Goal: Task Accomplishment & Management: Manage account settings

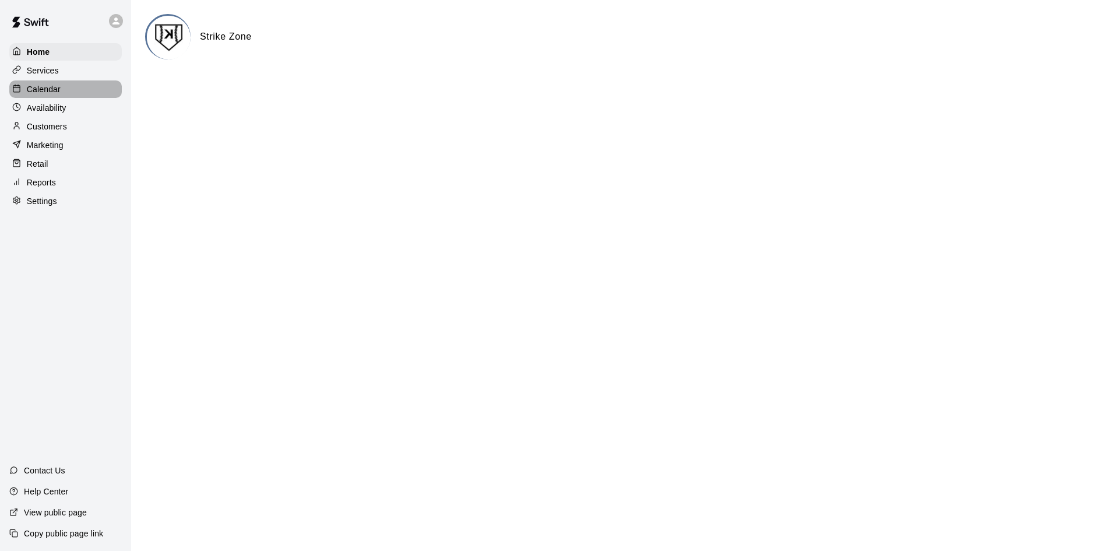
click at [55, 85] on p "Calendar" at bounding box center [44, 89] width 34 height 12
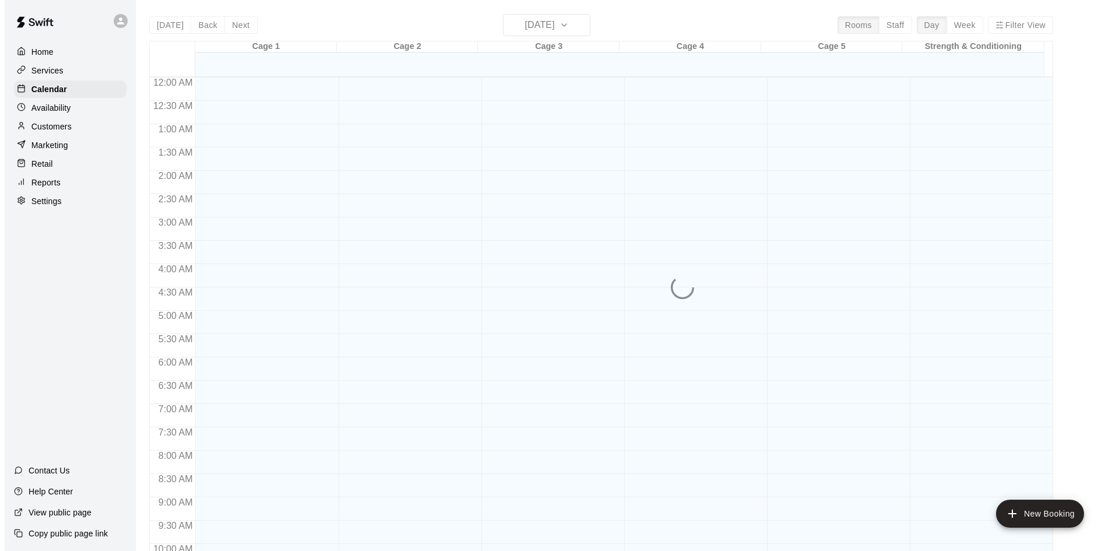
scroll to position [597, 0]
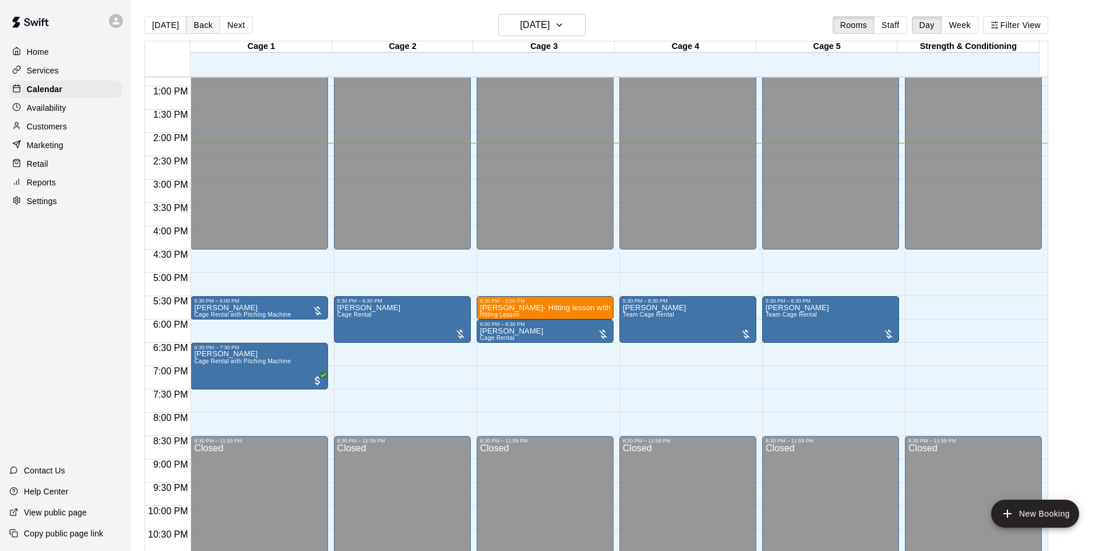
click at [199, 22] on button "Back" at bounding box center [203, 24] width 34 height 17
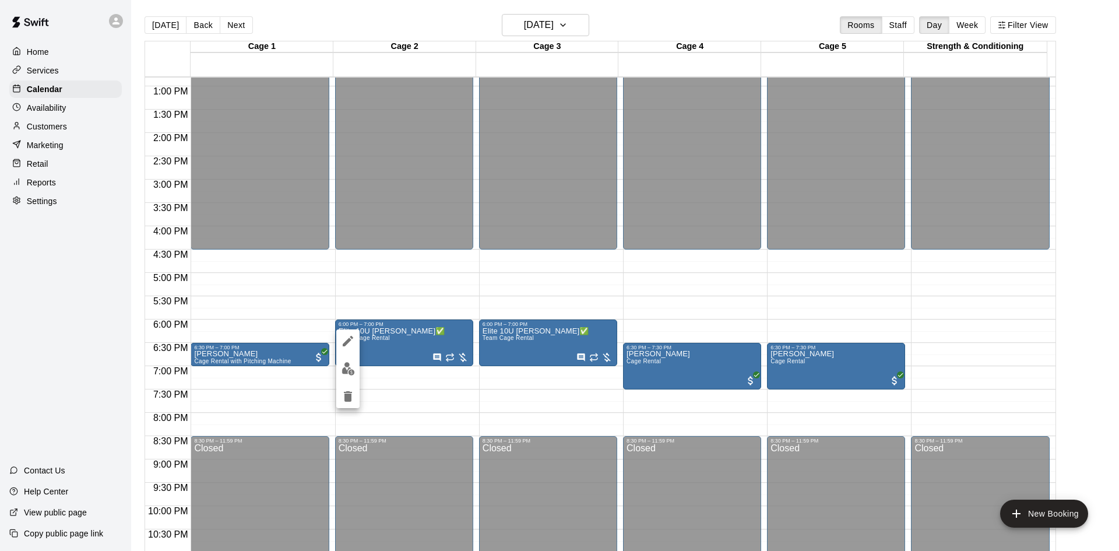
click at [98, 292] on div at bounding box center [559, 275] width 1119 height 551
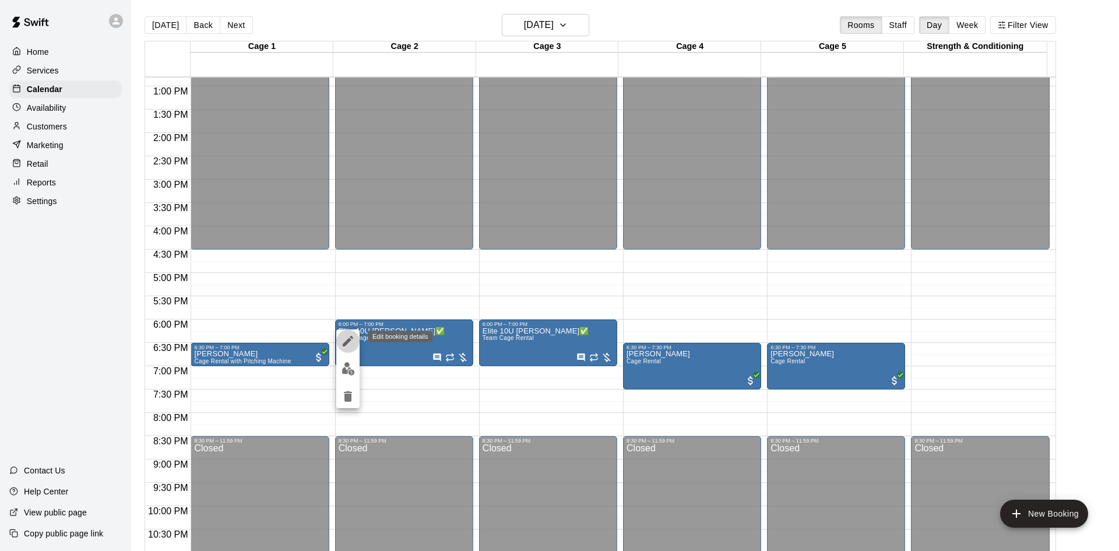
click at [352, 333] on button "edit" at bounding box center [347, 340] width 23 height 23
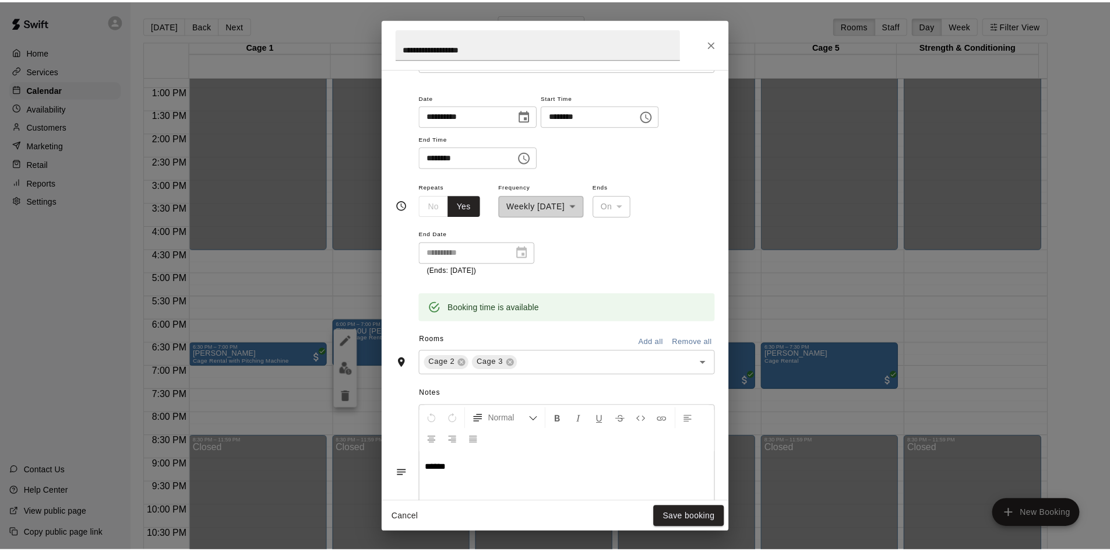
scroll to position [76, 0]
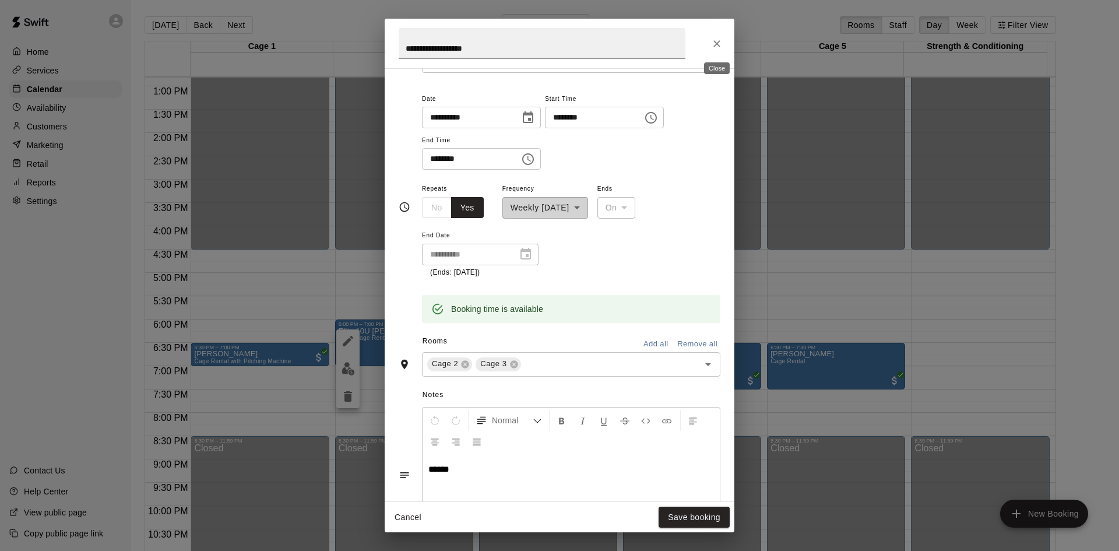
click at [715, 39] on icon "Close" at bounding box center [717, 44] width 12 height 12
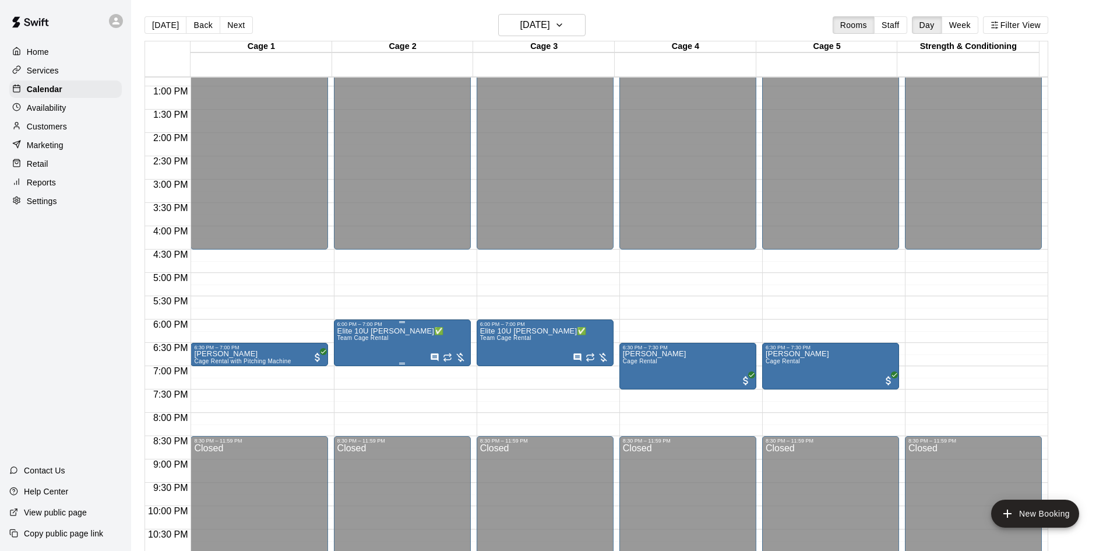
click at [357, 339] on span "Team Cage Rental" at bounding box center [362, 338] width 51 height 6
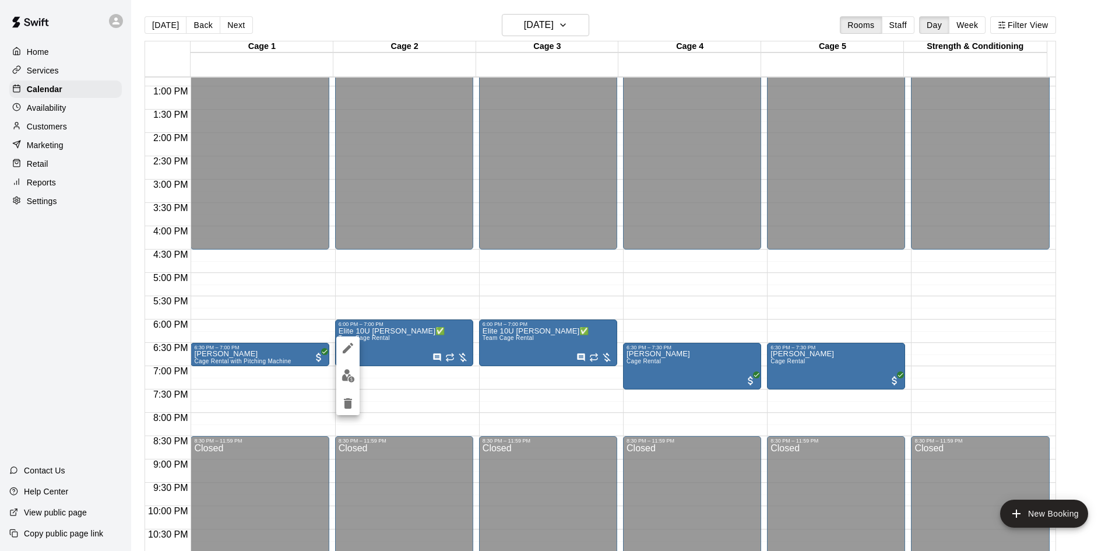
click at [424, 389] on div at bounding box center [559, 275] width 1119 height 551
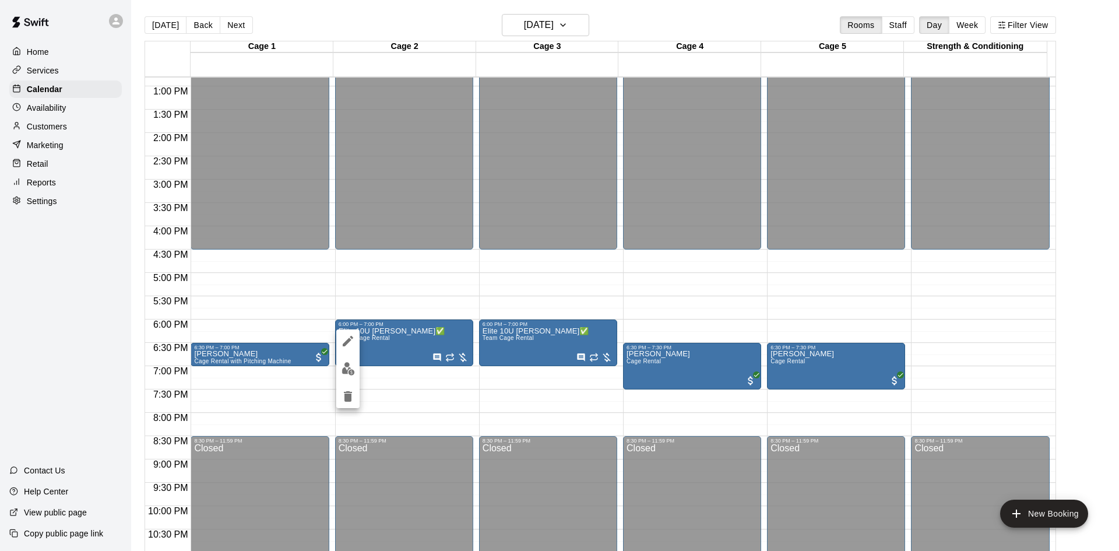
click at [386, 26] on div at bounding box center [559, 275] width 1119 height 551
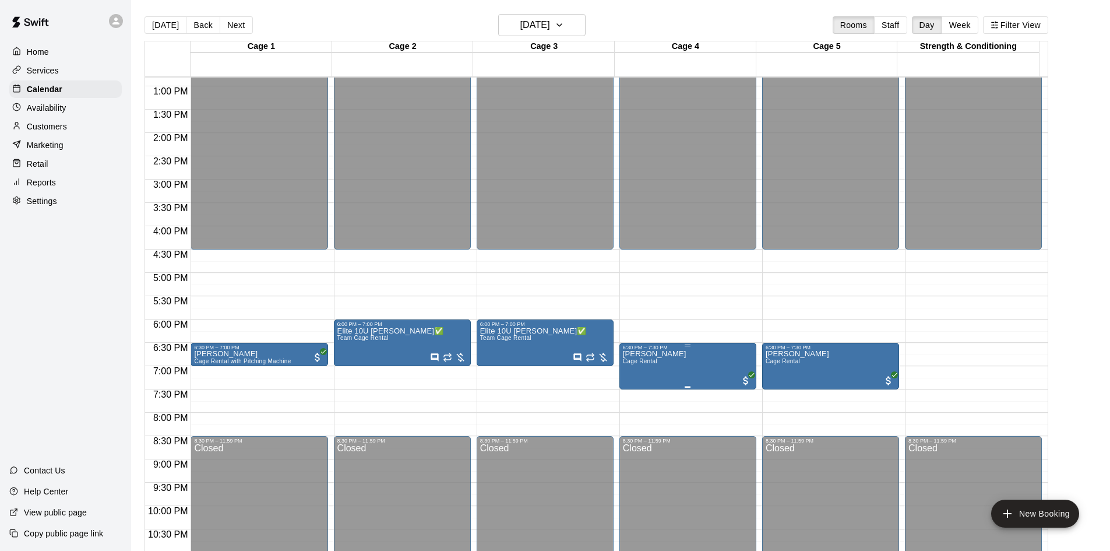
click at [650, 354] on p "[PERSON_NAME]" at bounding box center [655, 354] width 64 height 0
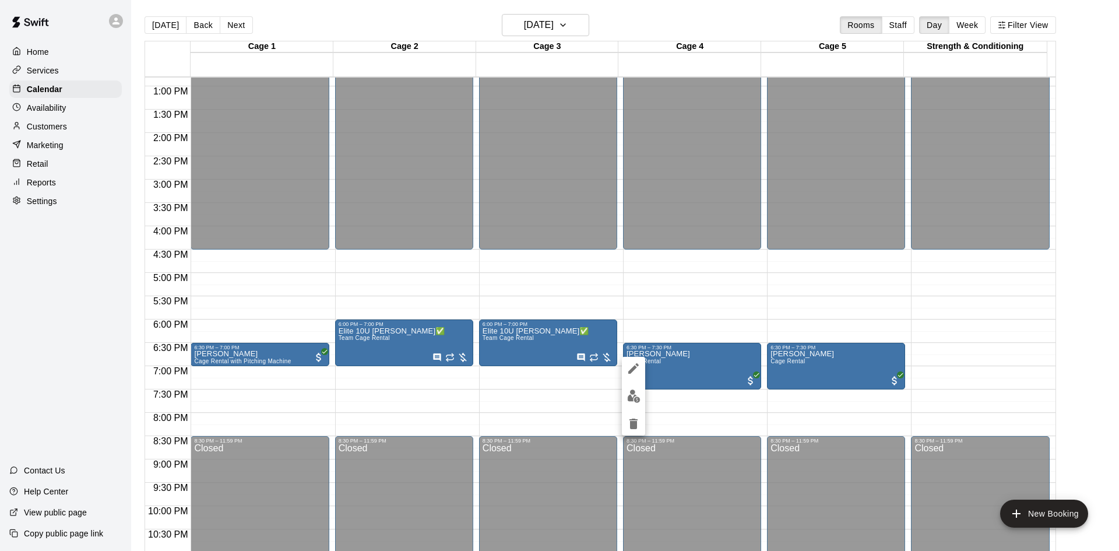
click at [544, 350] on div at bounding box center [559, 275] width 1119 height 551
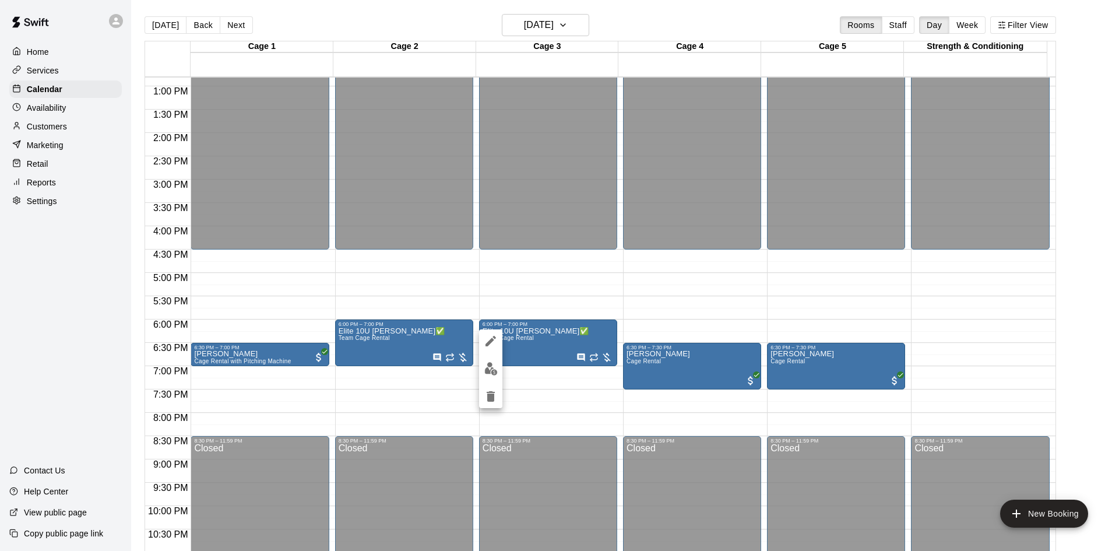
click at [659, 356] on div at bounding box center [559, 275] width 1119 height 551
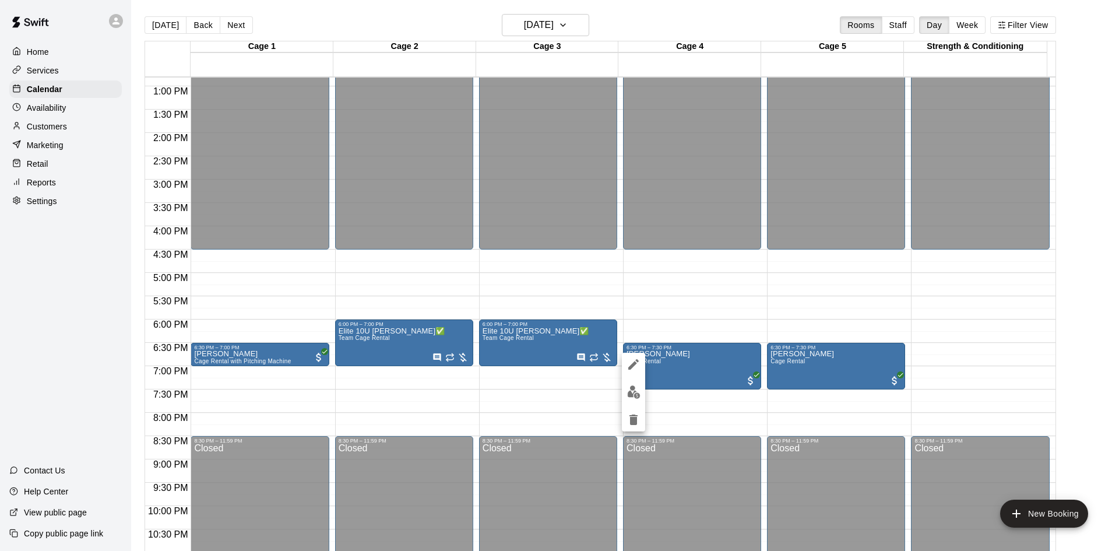
click at [52, 110] on div at bounding box center [559, 275] width 1119 height 551
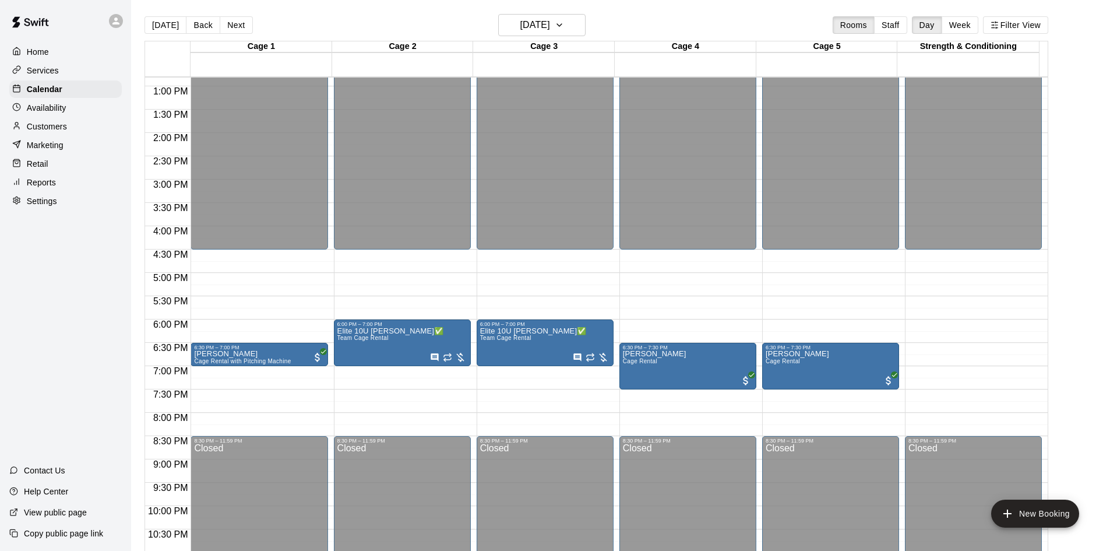
click at [53, 132] on p "Customers" at bounding box center [47, 127] width 40 height 12
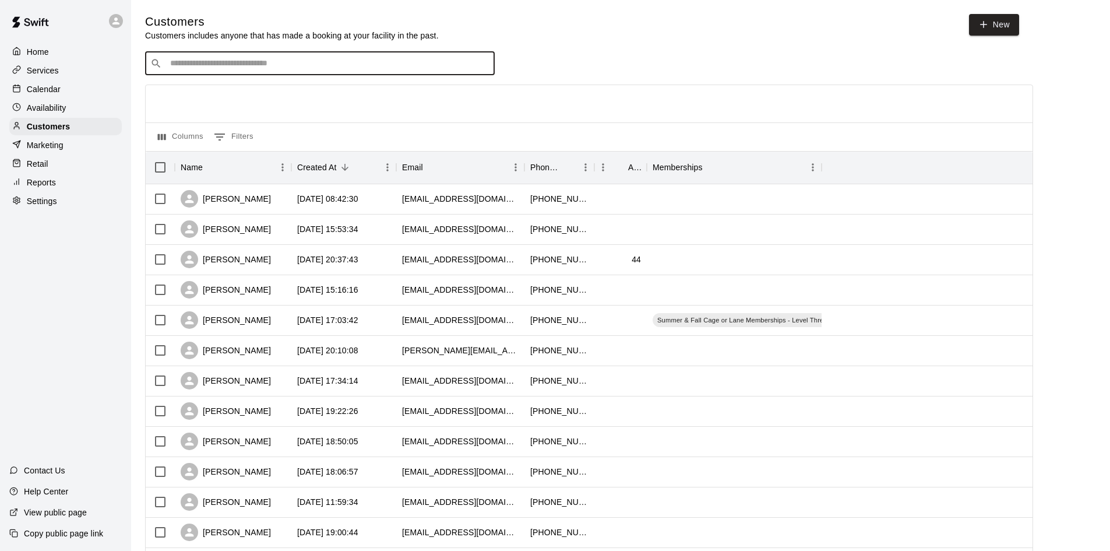
click at [286, 60] on input "Search customers by name or email" at bounding box center [328, 64] width 323 height 12
type input "*****"
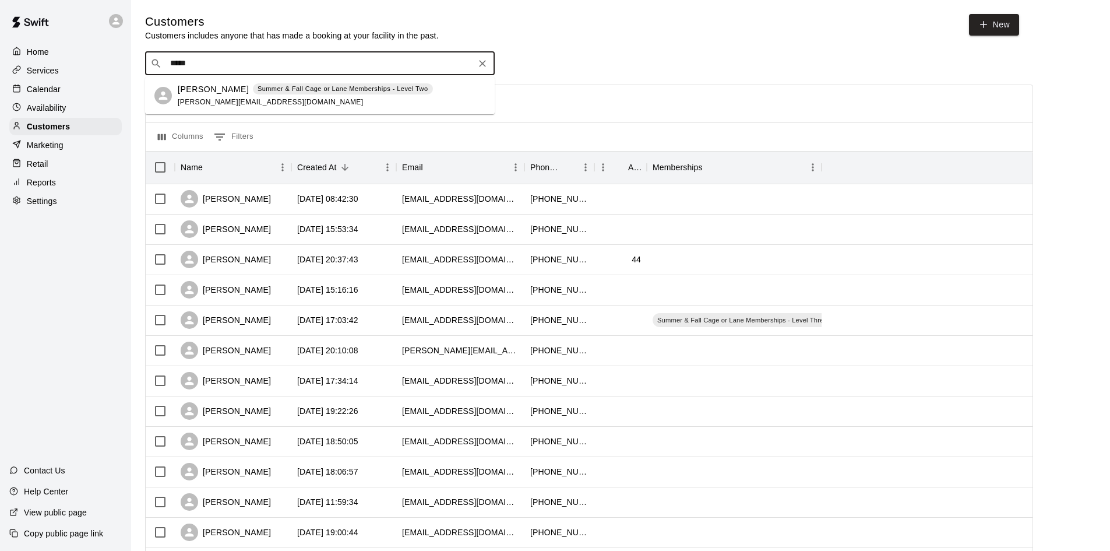
click at [212, 98] on span "[PERSON_NAME][EMAIL_ADDRESS][DOMAIN_NAME]" at bounding box center [270, 102] width 185 height 8
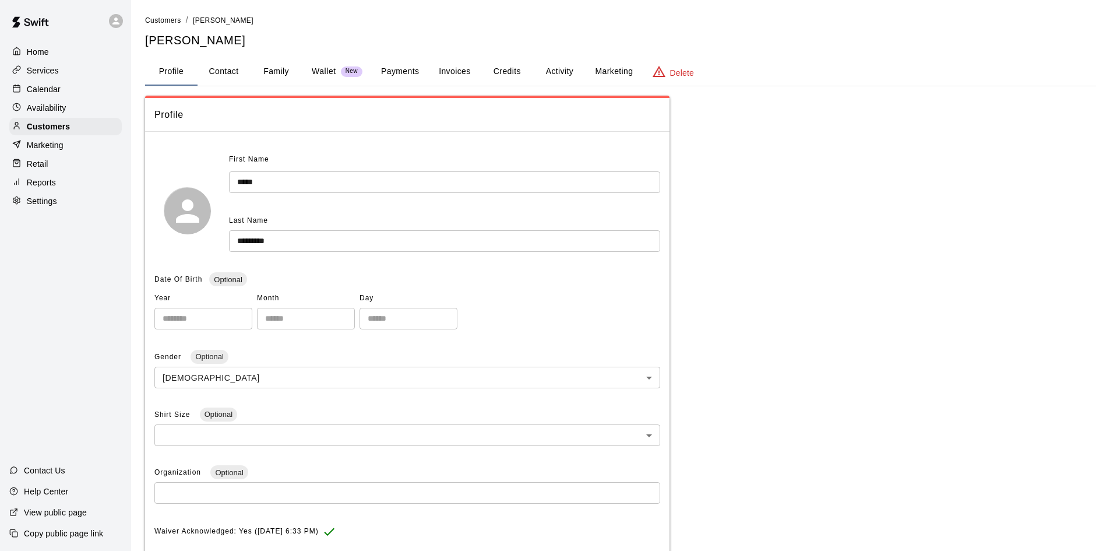
click at [234, 71] on button "Contact" at bounding box center [224, 72] width 52 height 28
select select "**"
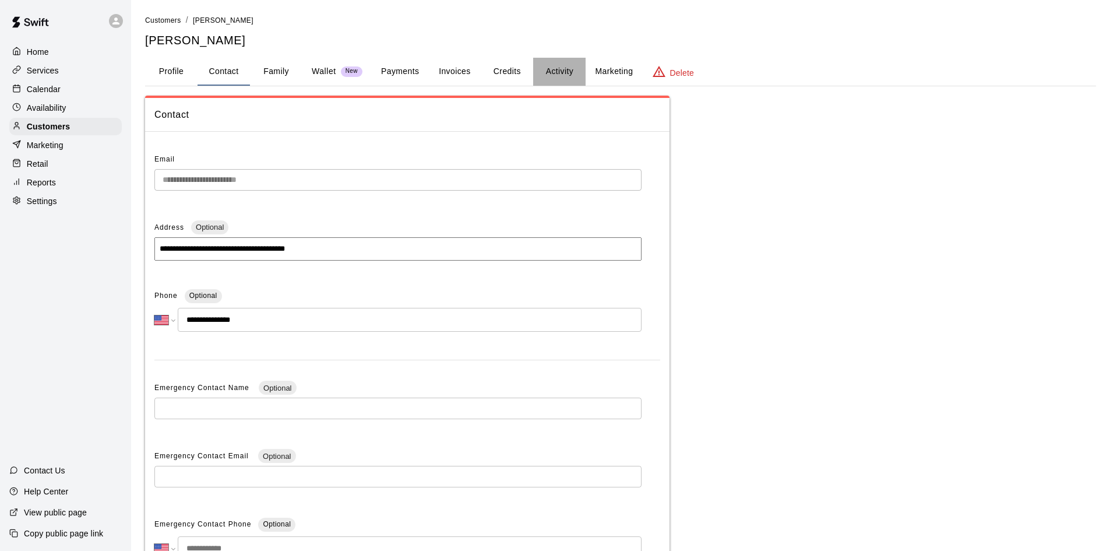
click at [552, 69] on button "Activity" at bounding box center [559, 72] width 52 height 28
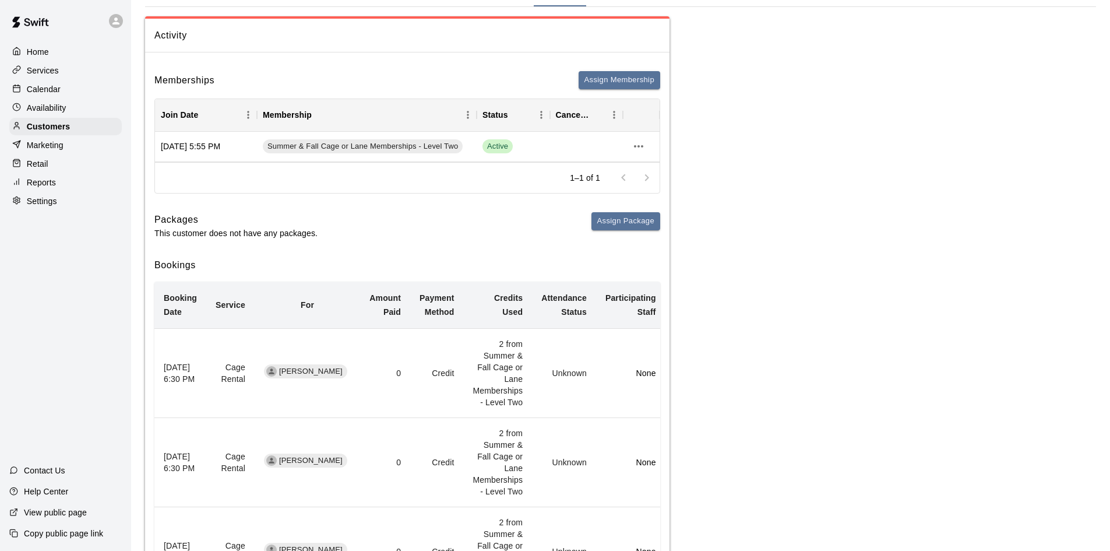
scroll to position [58, 0]
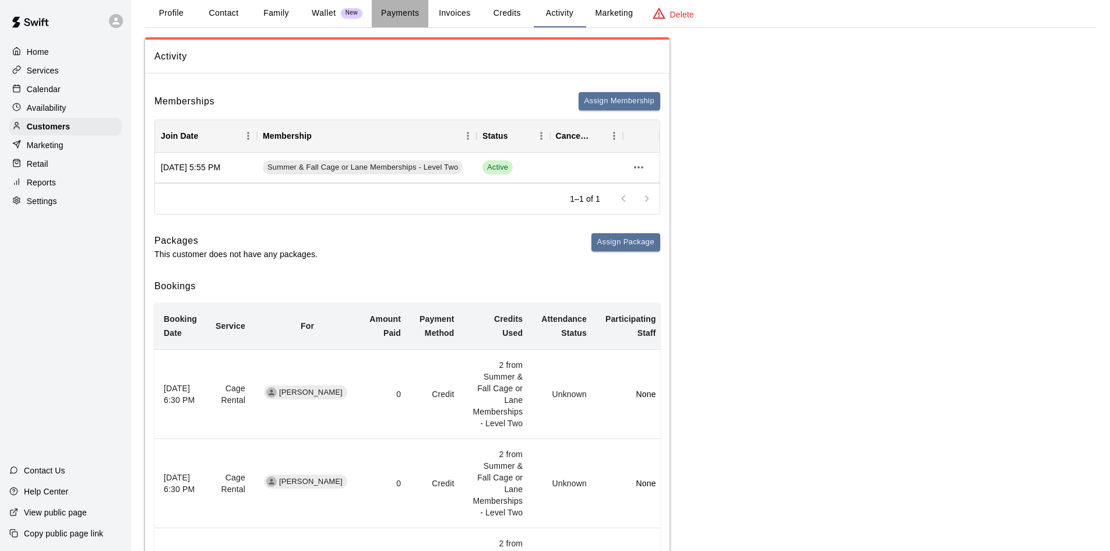
click at [407, 12] on button "Payments" at bounding box center [400, 13] width 57 height 28
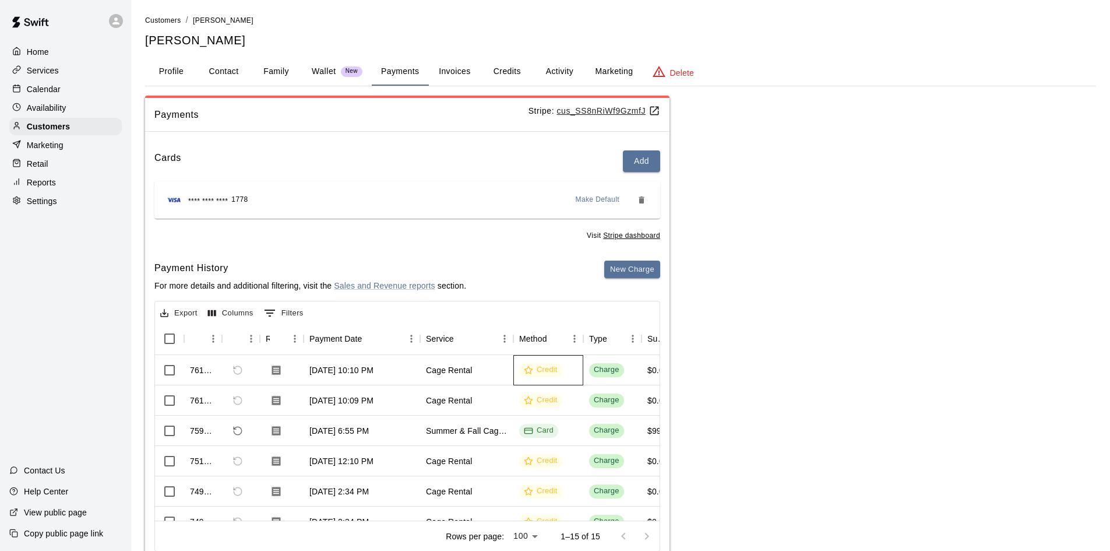
click at [539, 364] on div "Credit" at bounding box center [540, 370] width 43 height 14
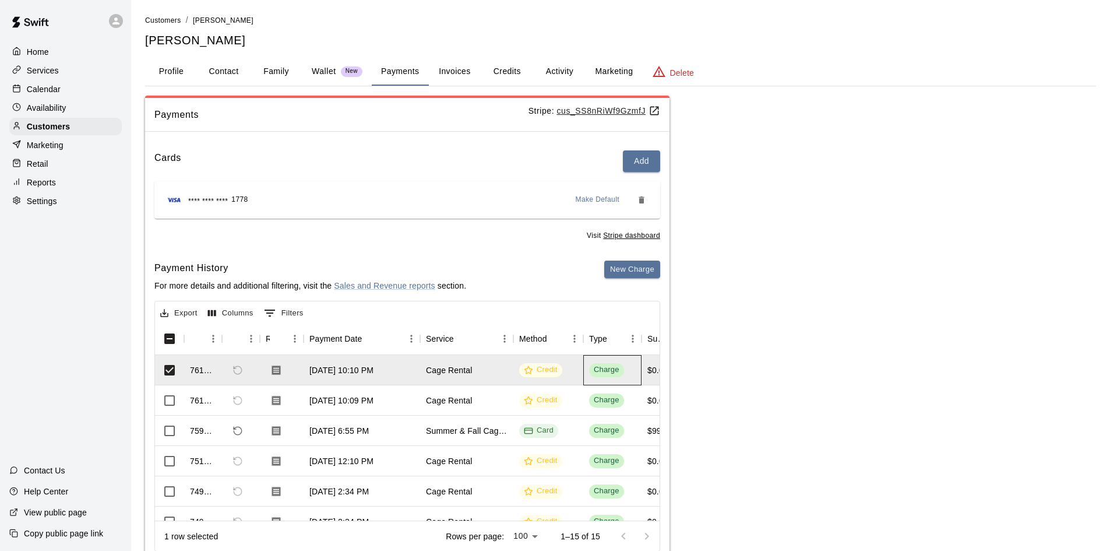
click at [599, 368] on div "Charge" at bounding box center [607, 369] width 26 height 11
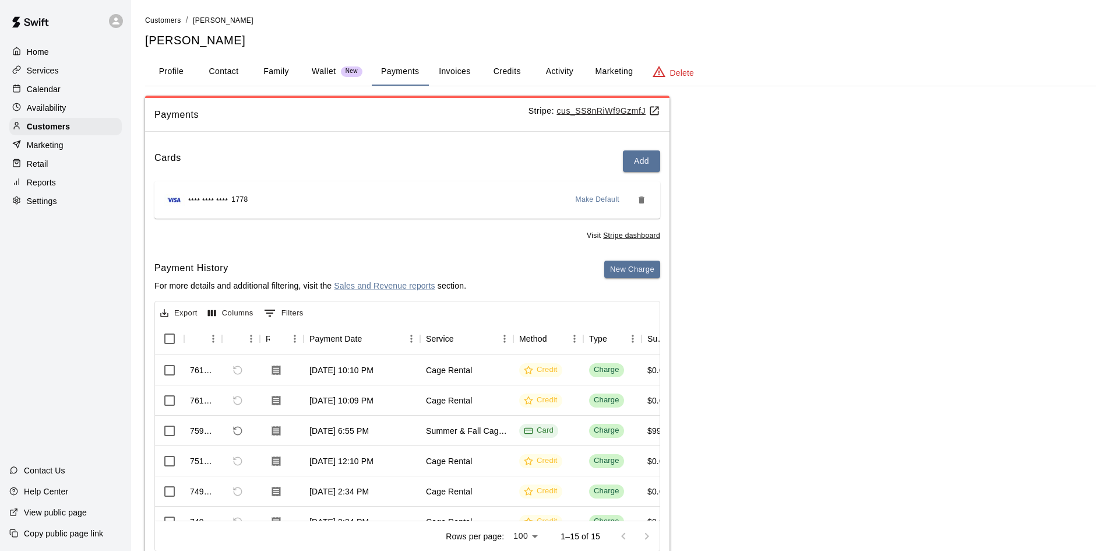
click at [498, 72] on button "Credits" at bounding box center [507, 72] width 52 height 28
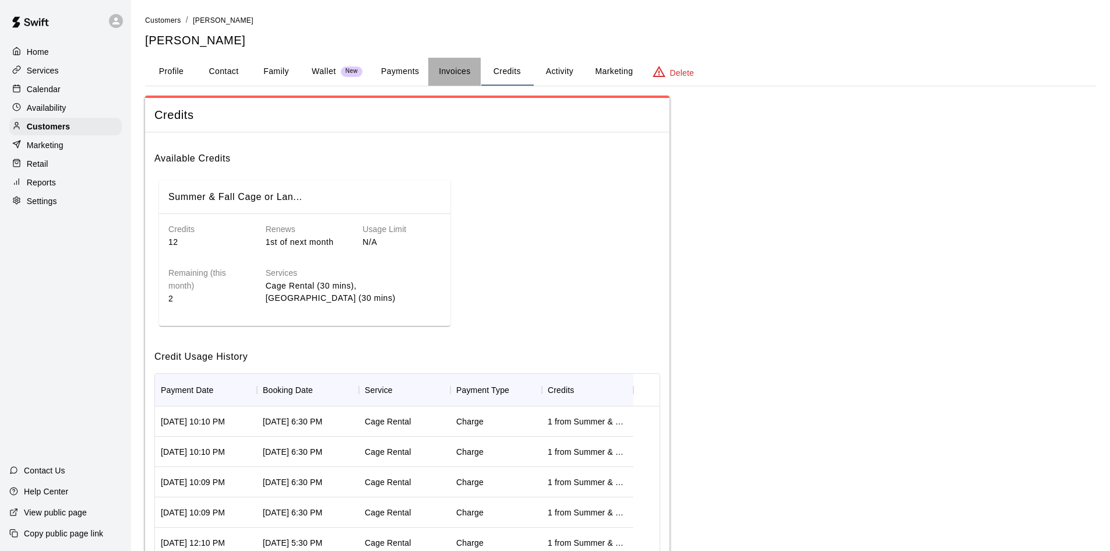
click at [445, 72] on button "Invoices" at bounding box center [454, 72] width 52 height 28
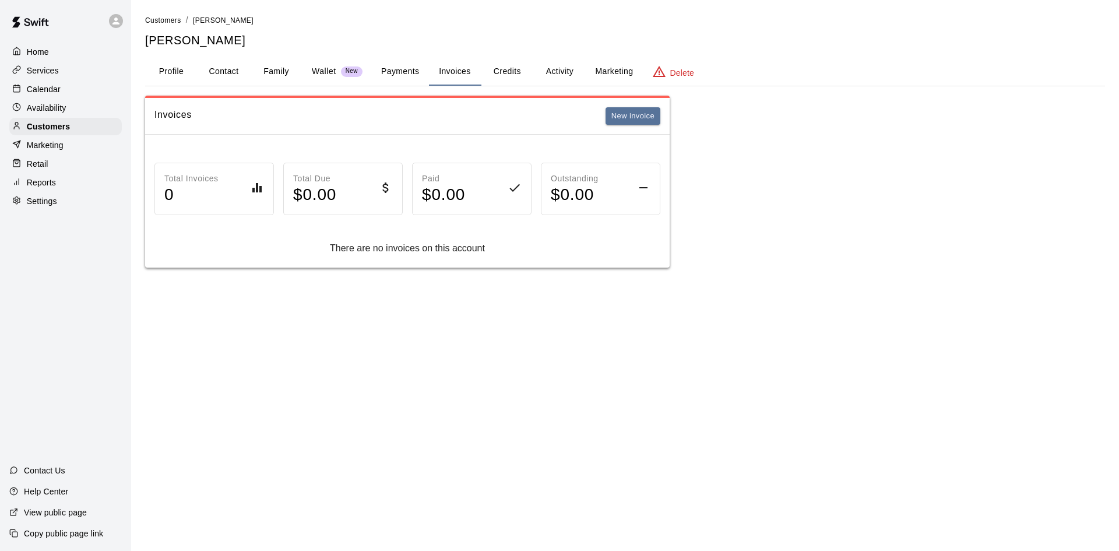
click at [548, 68] on button "Activity" at bounding box center [559, 72] width 52 height 28
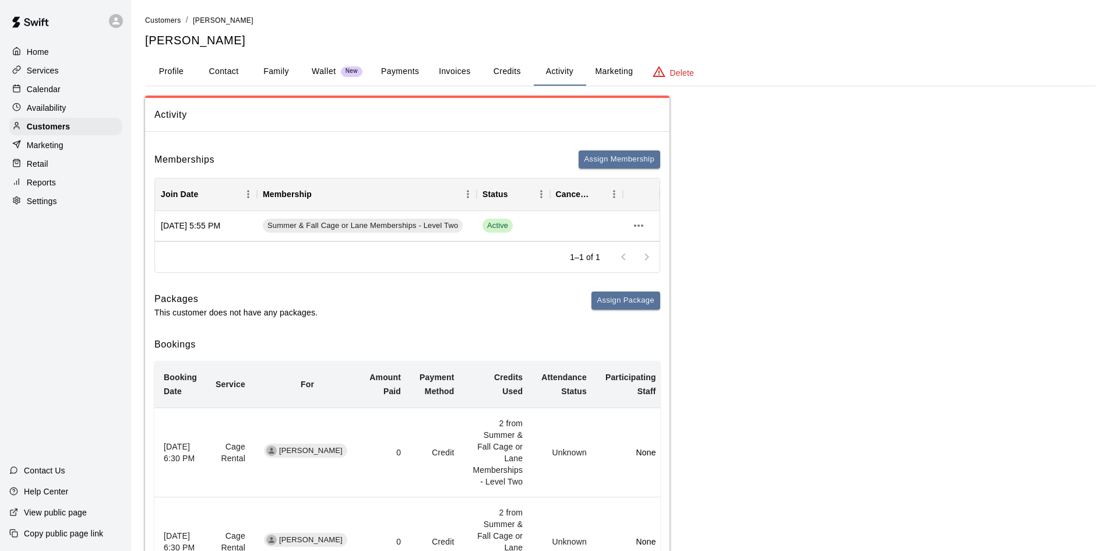
click at [516, 75] on button "Credits" at bounding box center [507, 72] width 52 height 28
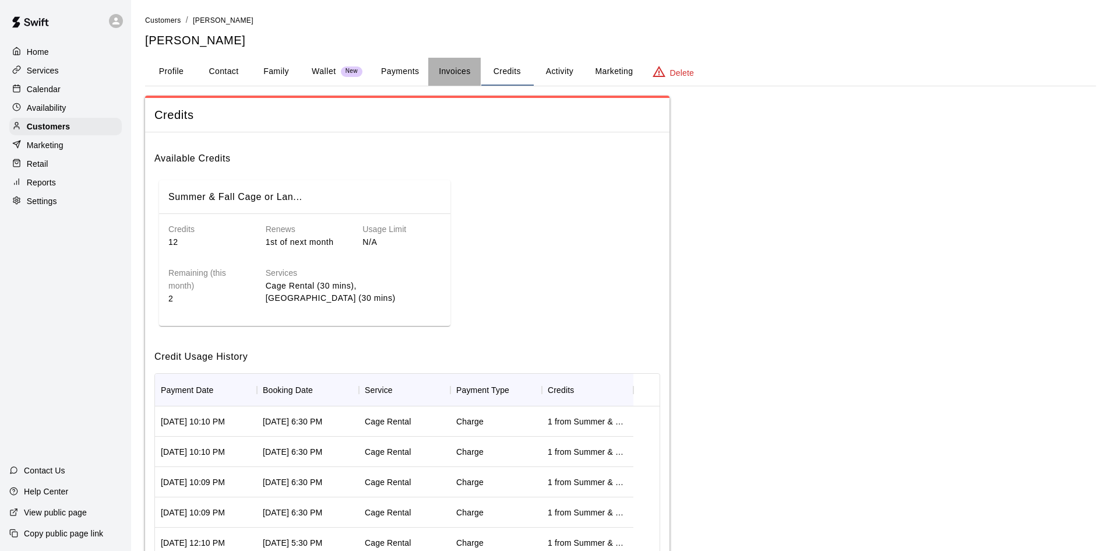
click at [452, 69] on button "Invoices" at bounding box center [454, 72] width 52 height 28
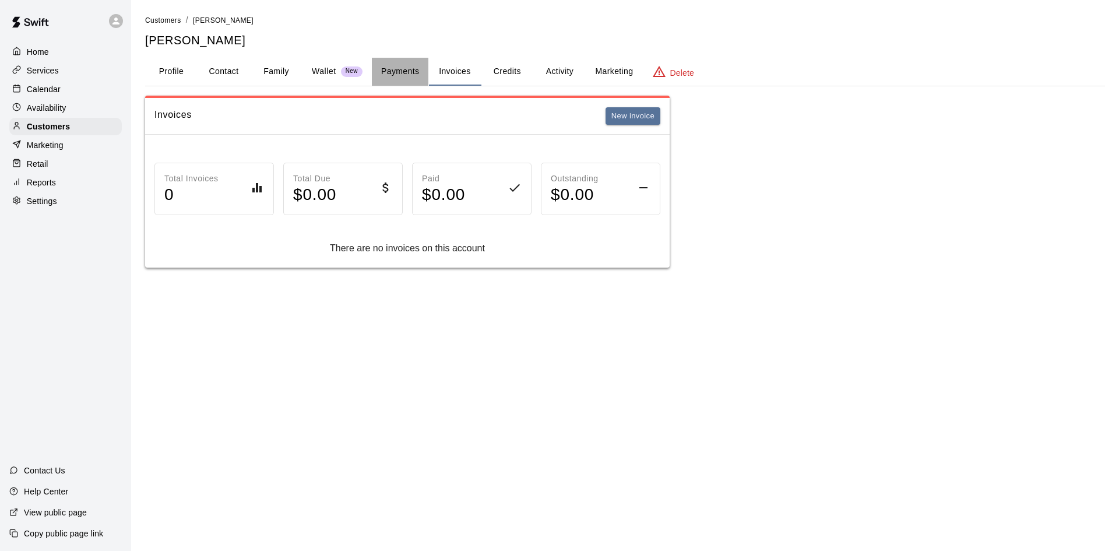
click at [394, 73] on button "Payments" at bounding box center [400, 72] width 57 height 28
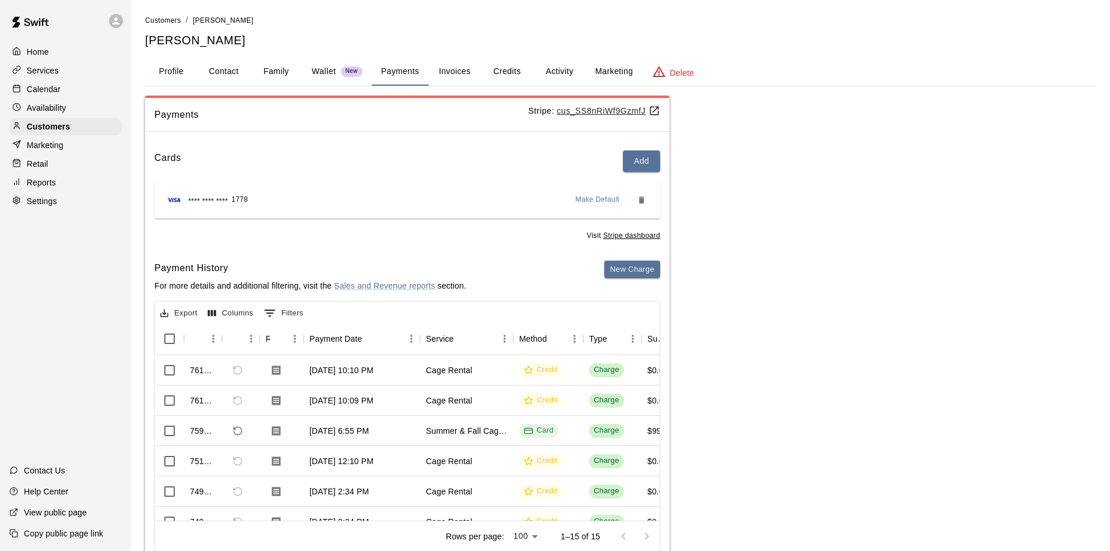
scroll to position [38, 0]
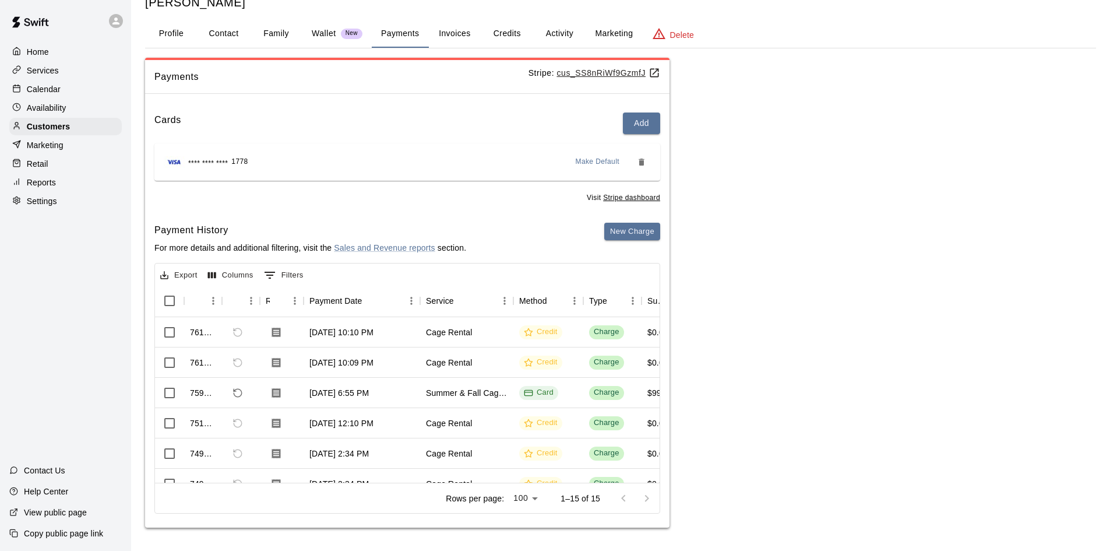
click at [275, 34] on button "Family" at bounding box center [276, 34] width 52 height 28
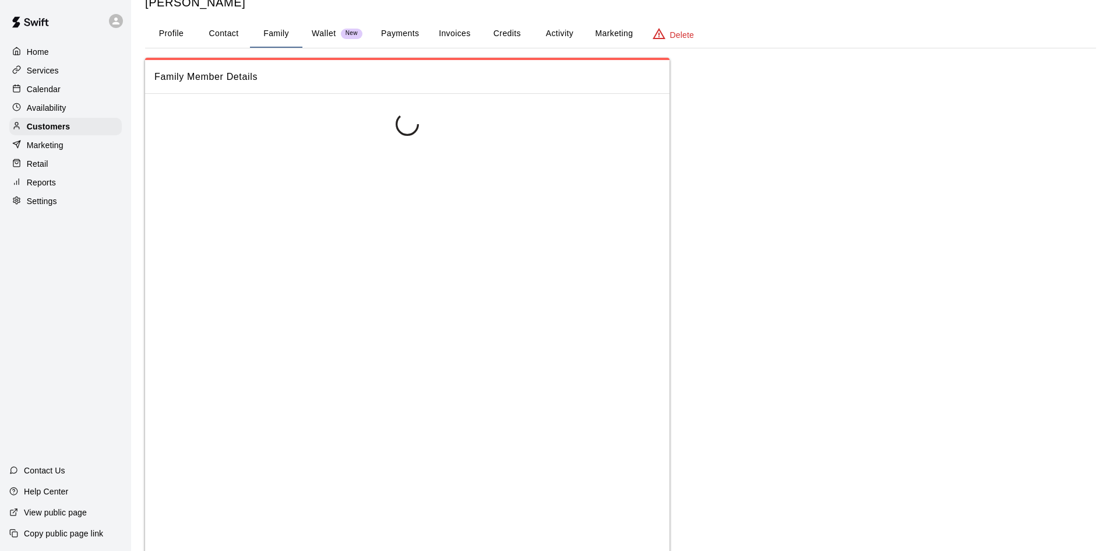
scroll to position [0, 0]
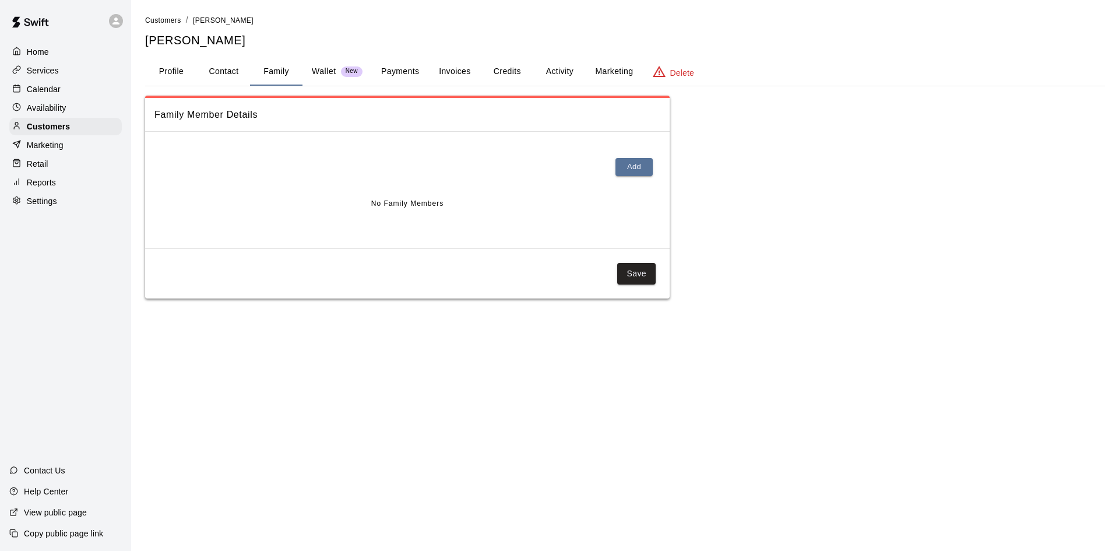
click at [226, 64] on button "Contact" at bounding box center [224, 72] width 52 height 28
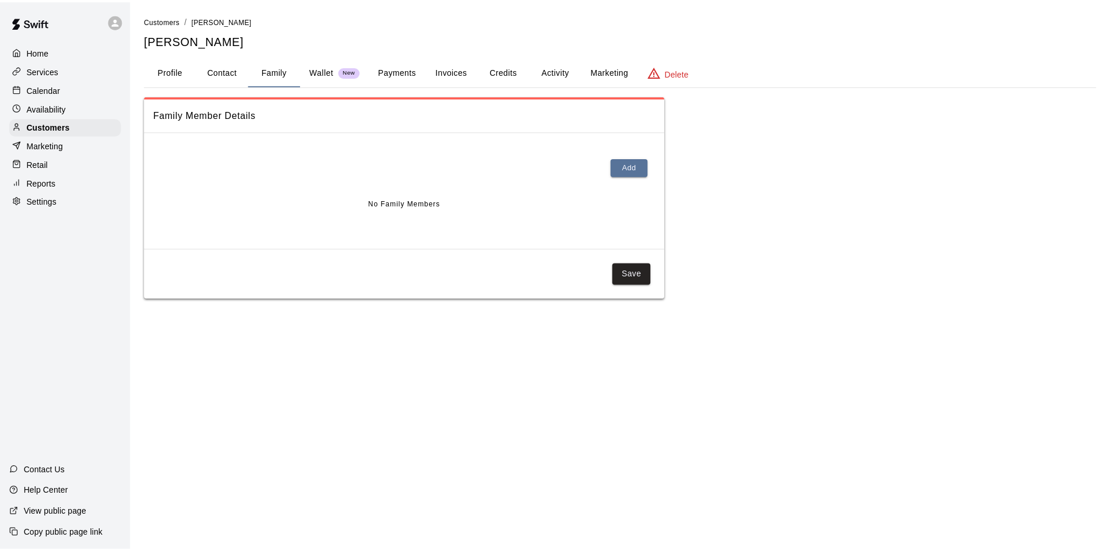
select select "**"
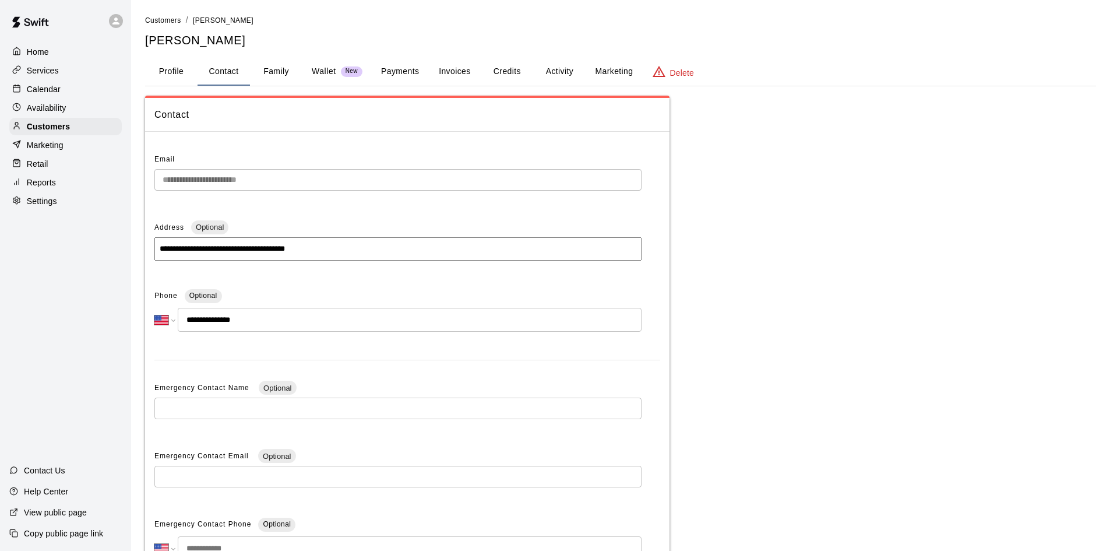
click at [339, 75] on div "Wallet New" at bounding box center [337, 71] width 51 height 12
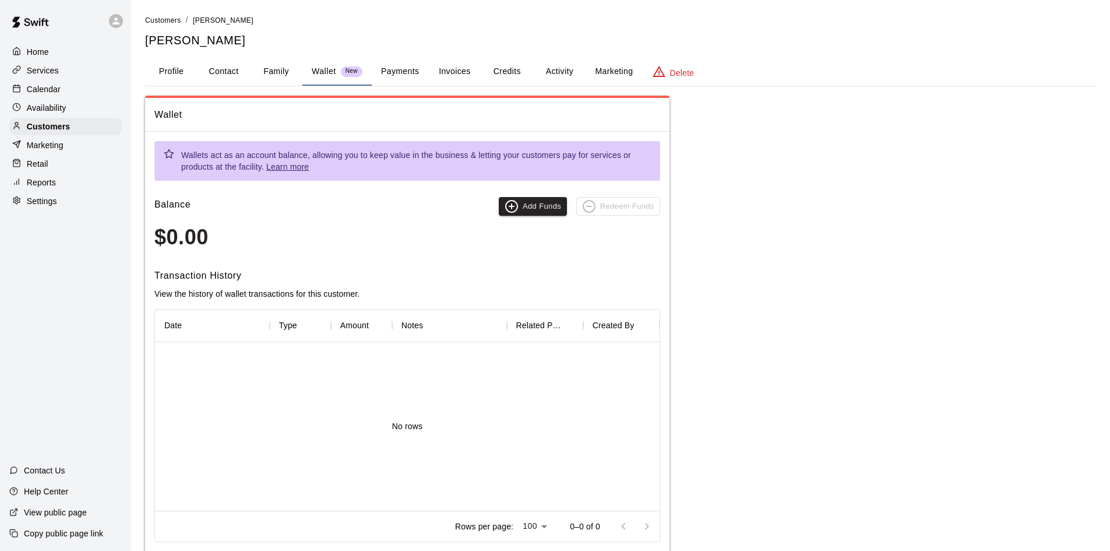
click at [404, 70] on button "Payments" at bounding box center [400, 72] width 57 height 28
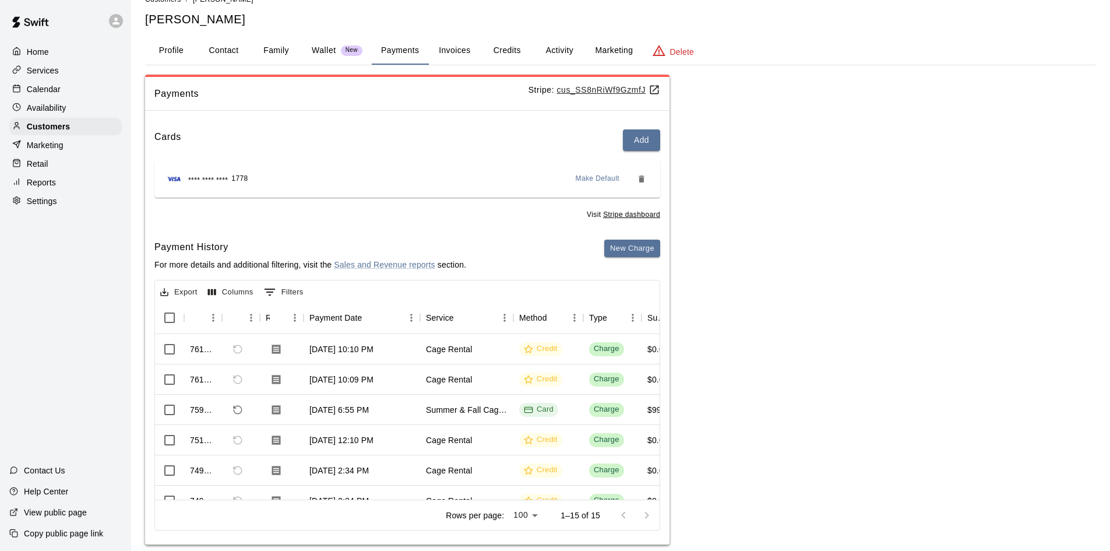
scroll to position [38, 0]
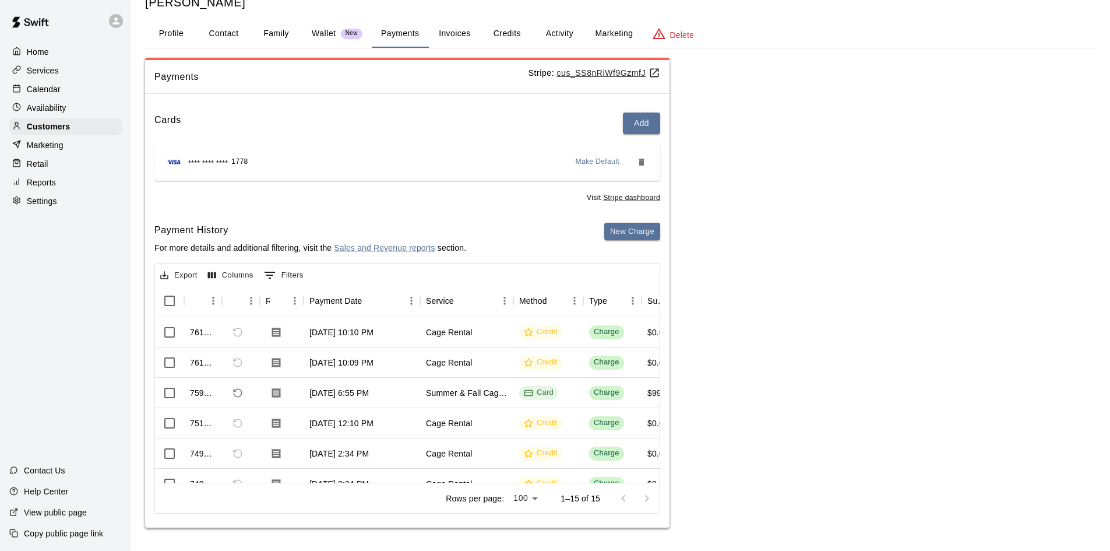
click at [462, 31] on button "Invoices" at bounding box center [454, 34] width 52 height 28
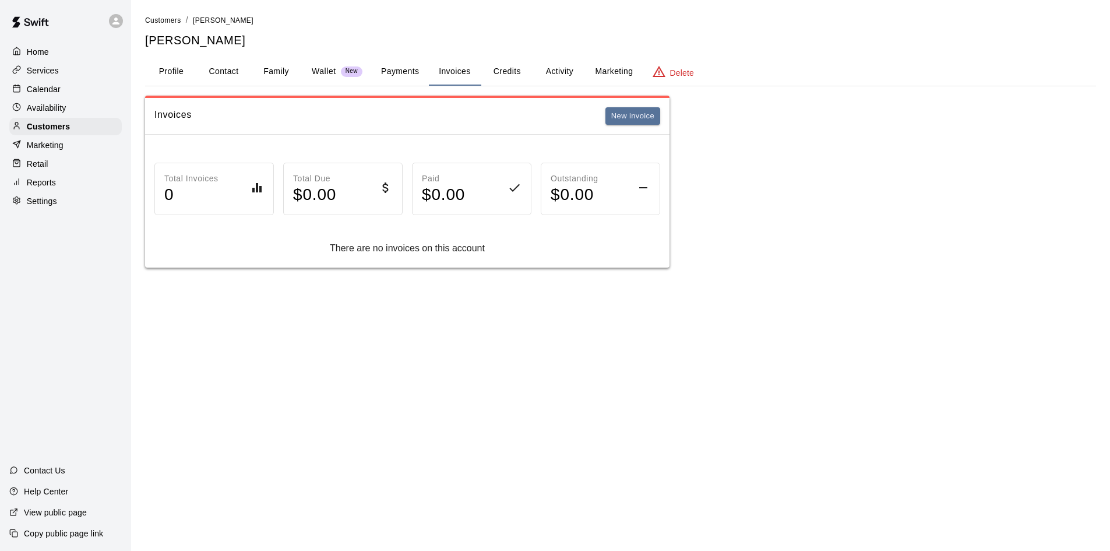
scroll to position [0, 0]
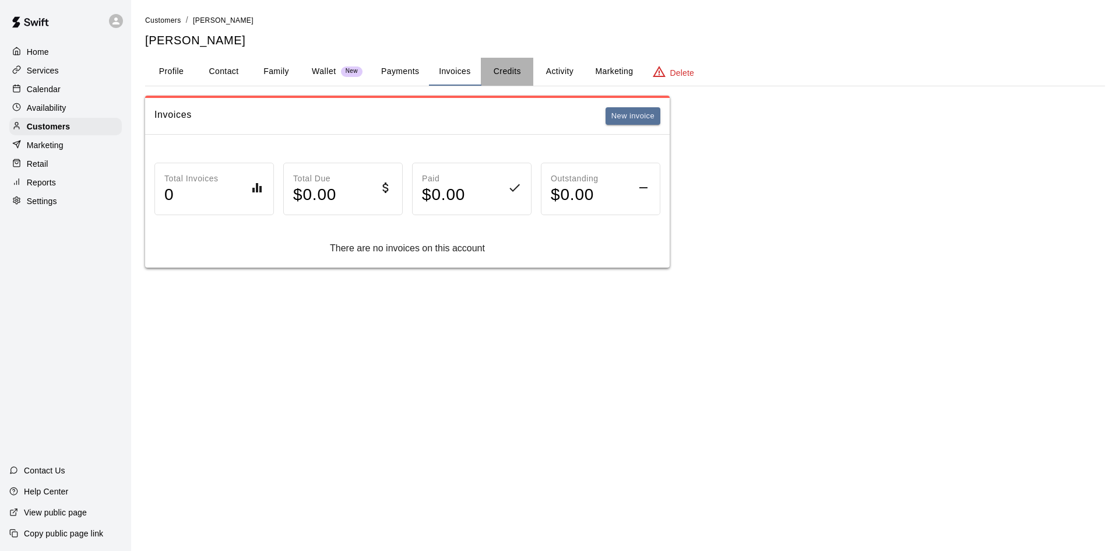
click at [503, 73] on button "Credits" at bounding box center [507, 72] width 52 height 28
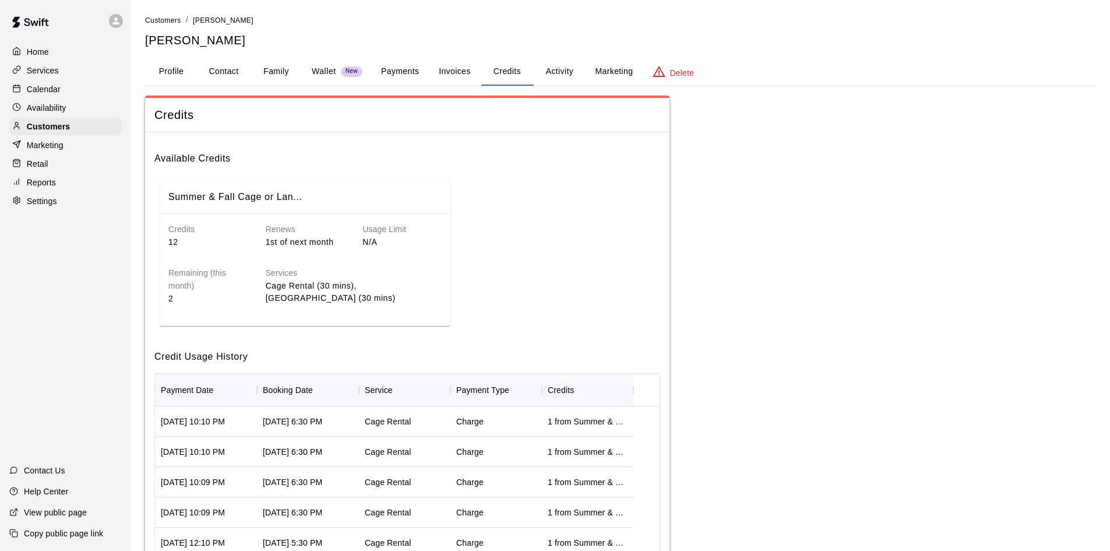
click at [453, 71] on button "Invoices" at bounding box center [454, 72] width 52 height 28
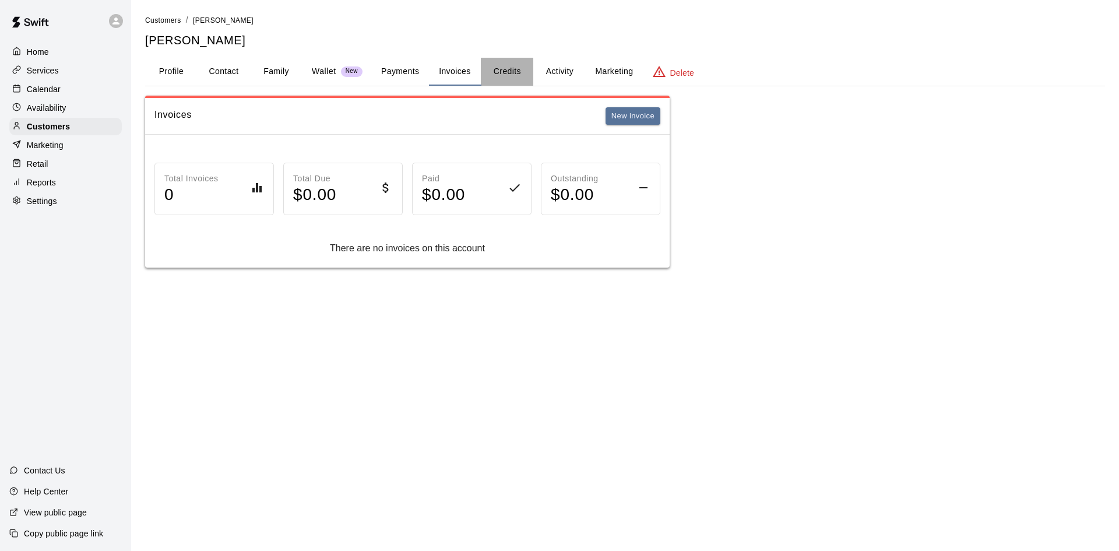
click at [513, 65] on button "Credits" at bounding box center [507, 72] width 52 height 28
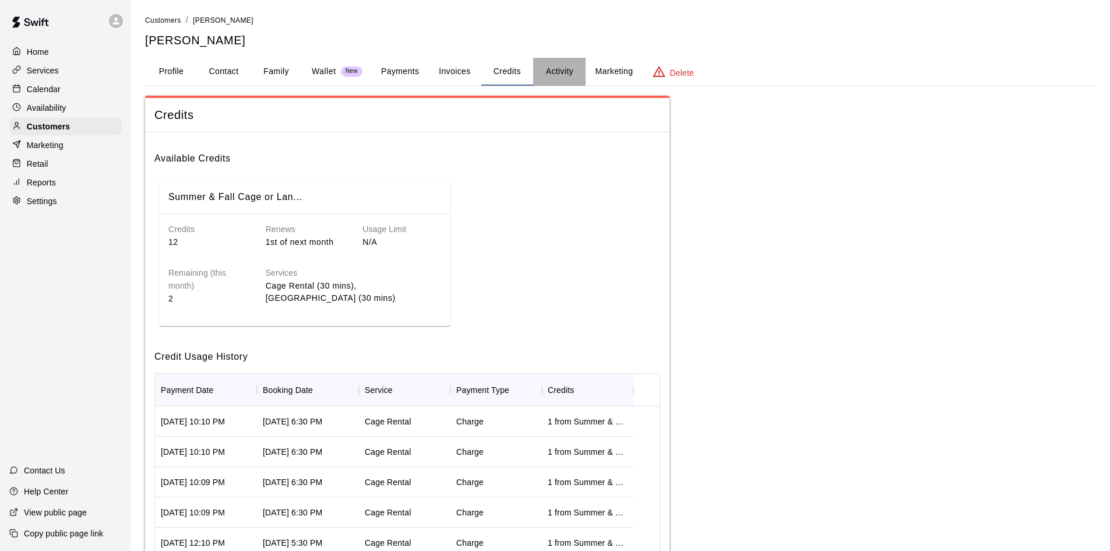
click at [560, 70] on button "Activity" at bounding box center [559, 72] width 52 height 28
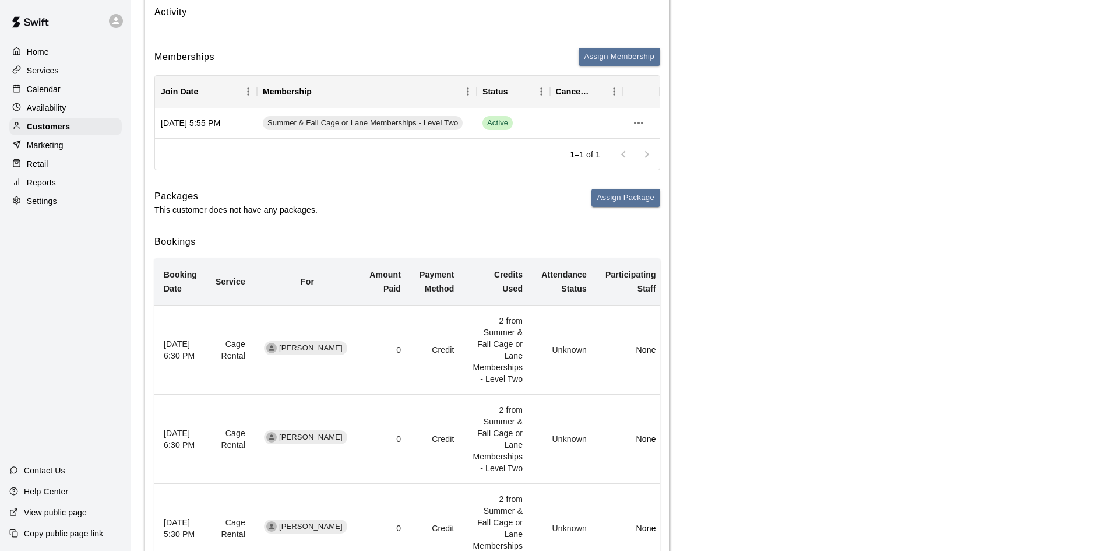
scroll to position [117, 0]
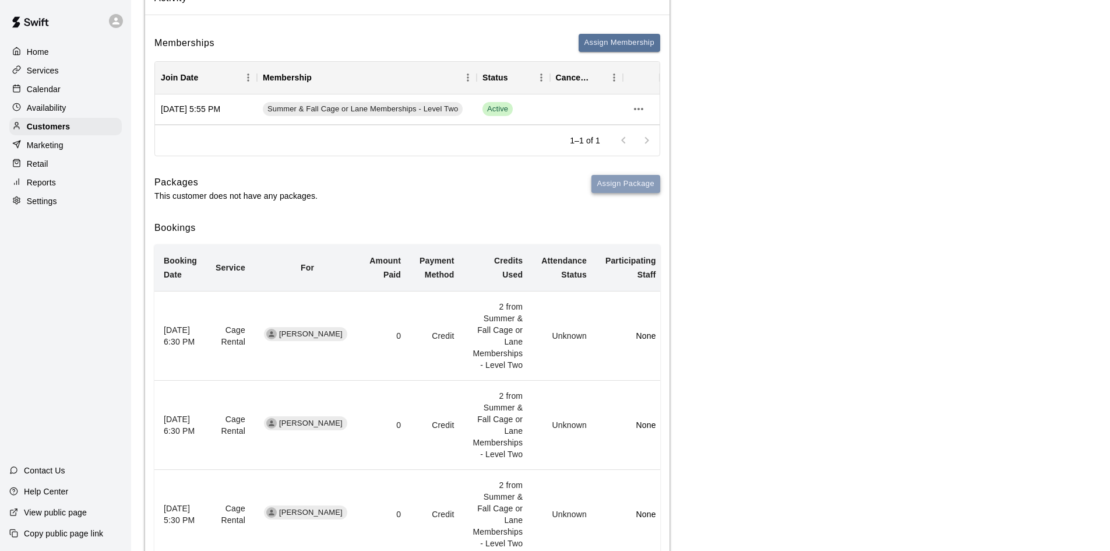
click at [632, 181] on button "Assign Package" at bounding box center [626, 184] width 69 height 18
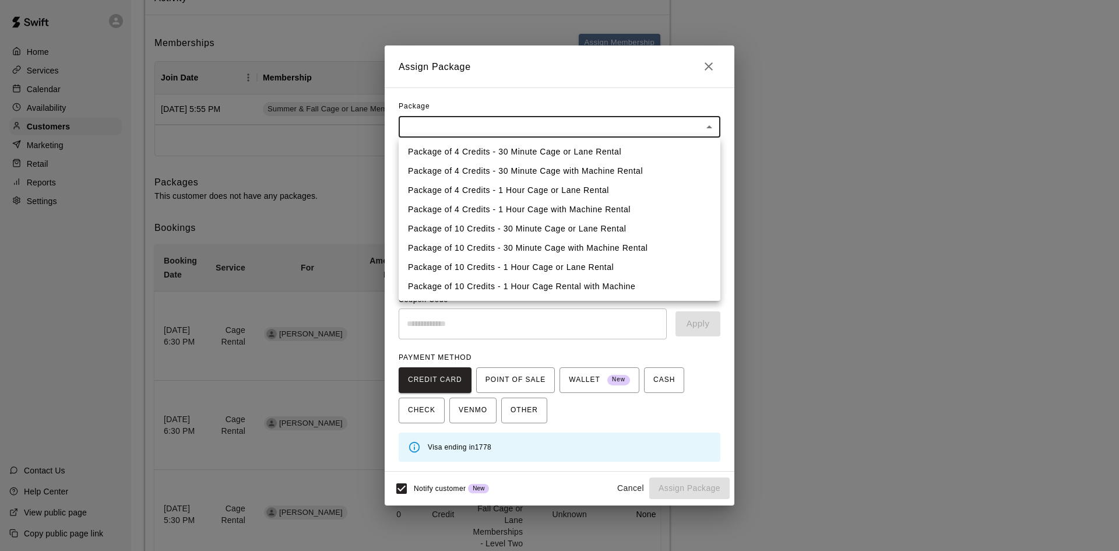
click at [713, 67] on div at bounding box center [559, 275] width 1119 height 551
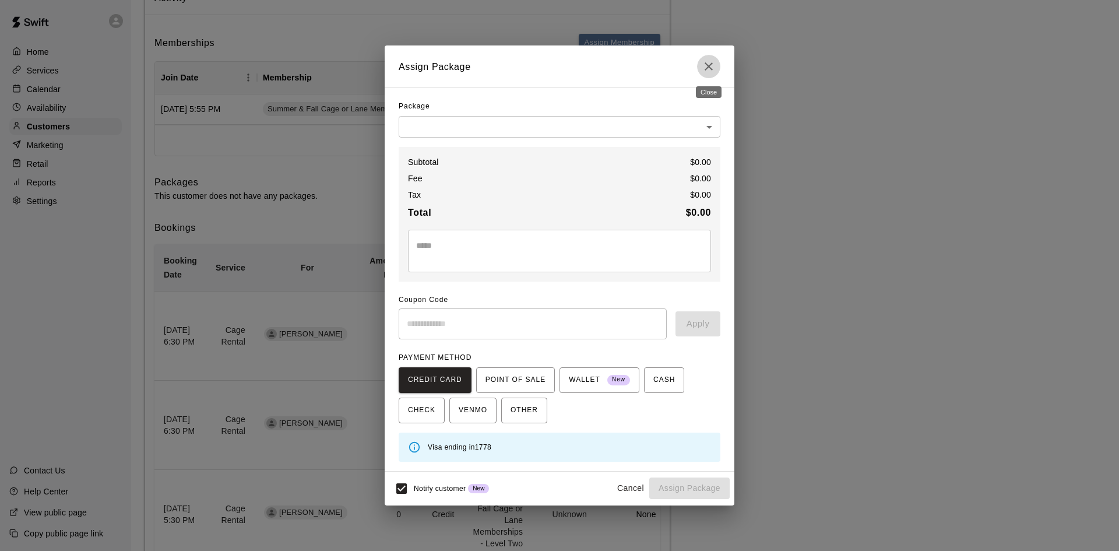
click at [710, 64] on icon "Close" at bounding box center [709, 66] width 8 height 8
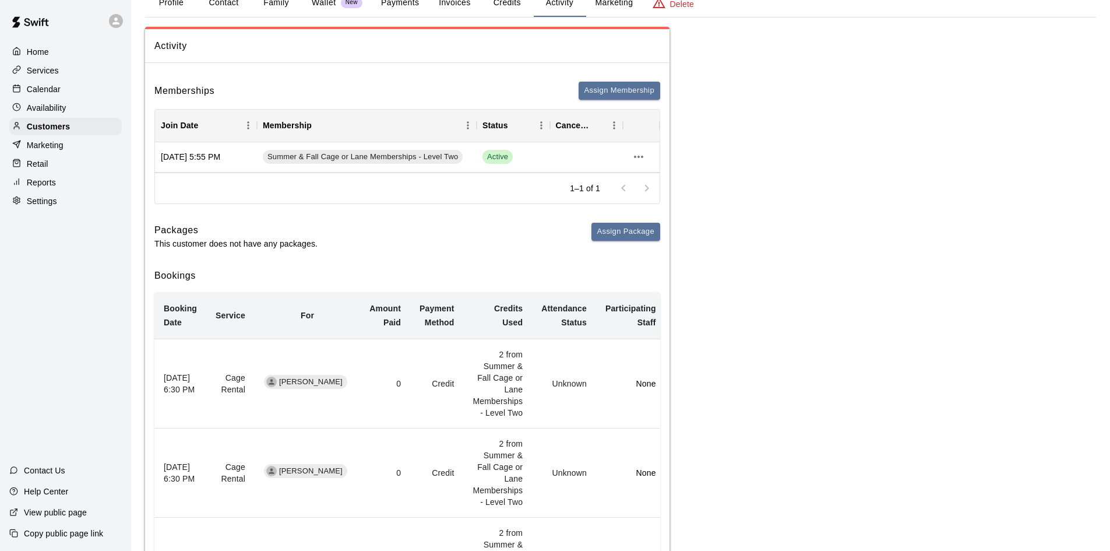
scroll to position [0, 0]
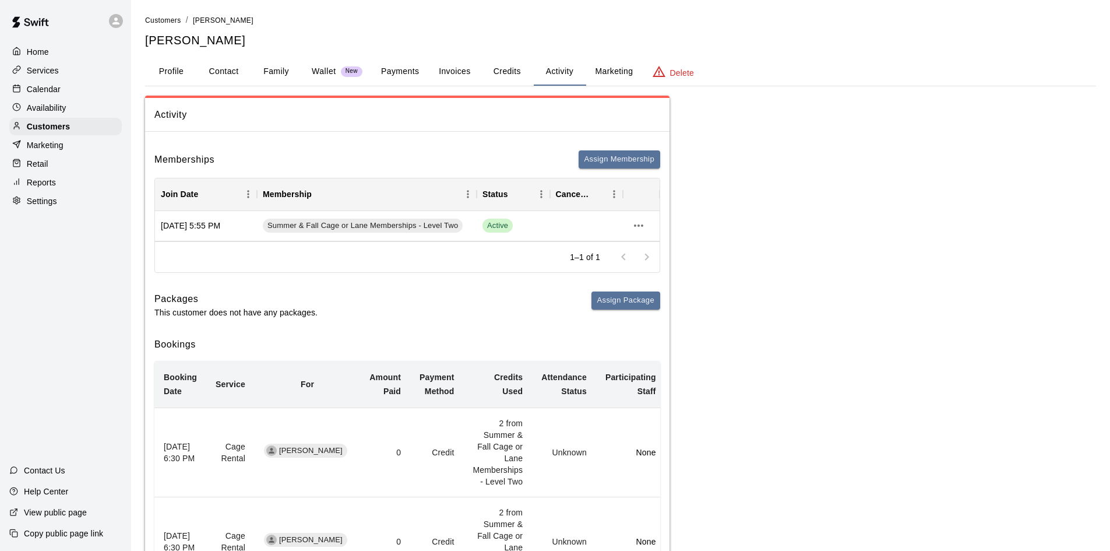
click at [497, 75] on button "Credits" at bounding box center [507, 72] width 52 height 28
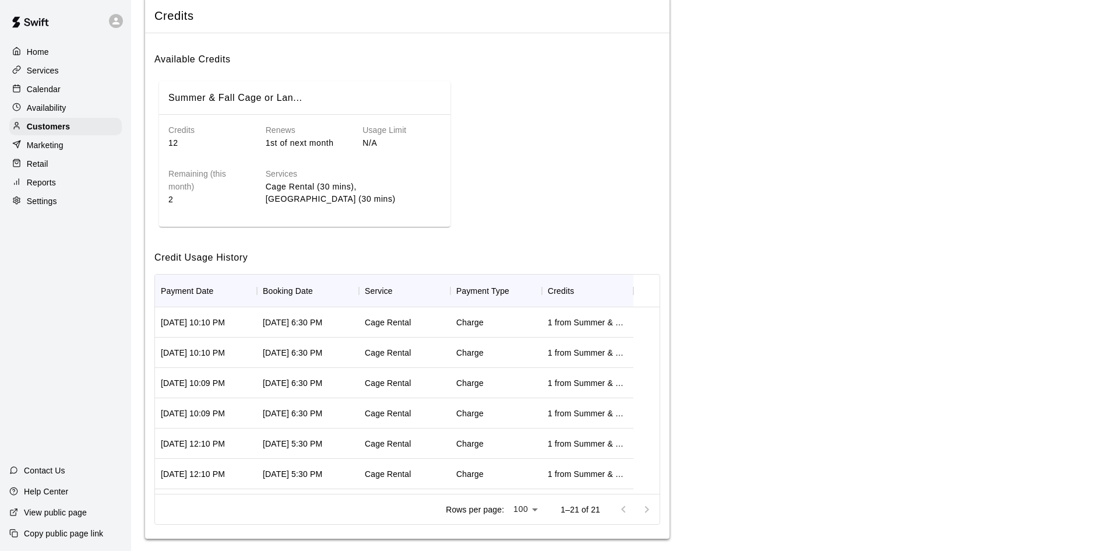
scroll to position [110, 0]
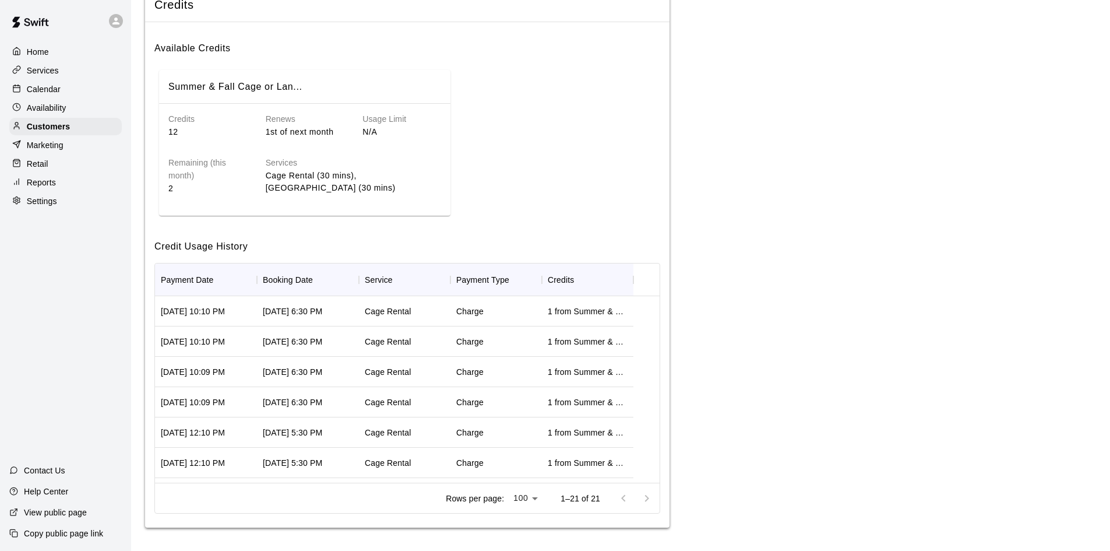
click at [427, 308] on div "Cage Rental" at bounding box center [404, 311] width 91 height 30
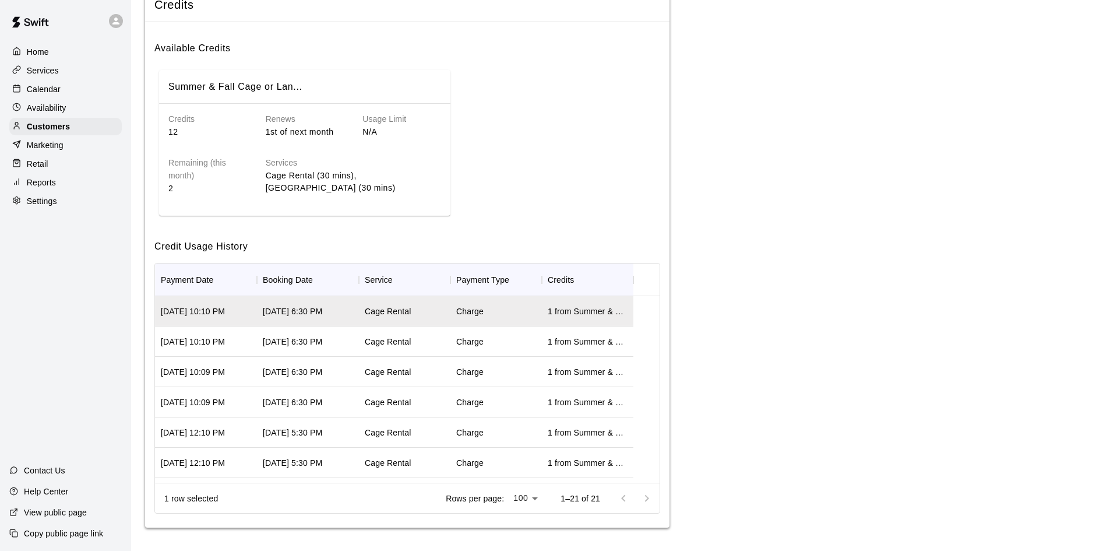
click at [294, 161] on h6 "Services" at bounding box center [353, 163] width 175 height 13
click at [210, 157] on h6 "Remaining (this month)" at bounding box center [207, 170] width 79 height 26
click at [198, 100] on div "Credits 12" at bounding box center [198, 116] width 97 height 44
click at [295, 100] on div "Renews 1st of next month" at bounding box center [295, 116] width 97 height 44
click at [330, 153] on div "Services Cage Rental (30 mins), [GEOGRAPHIC_DATA] (30 mins)" at bounding box center [344, 166] width 194 height 57
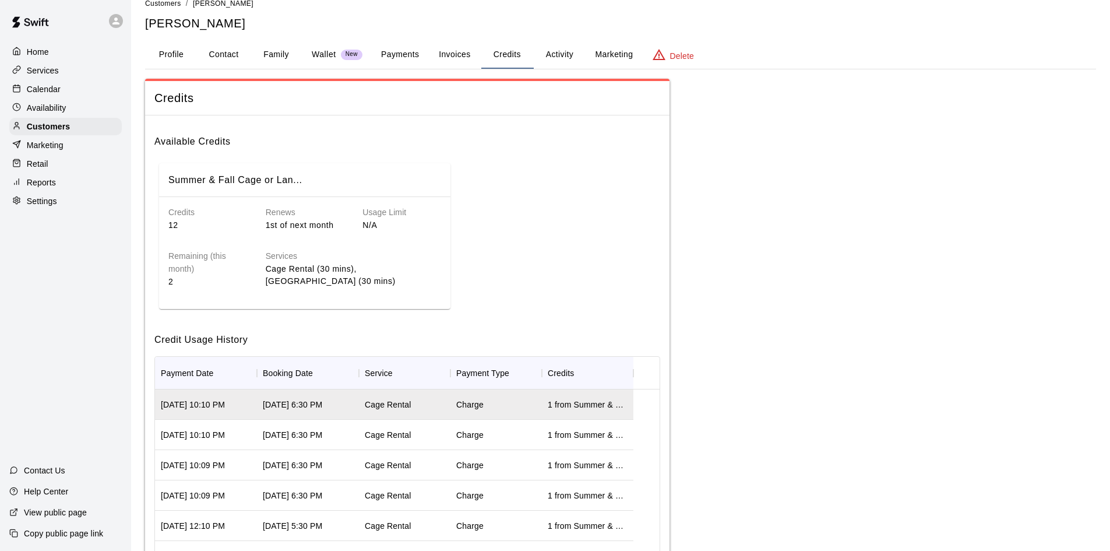
scroll to position [0, 0]
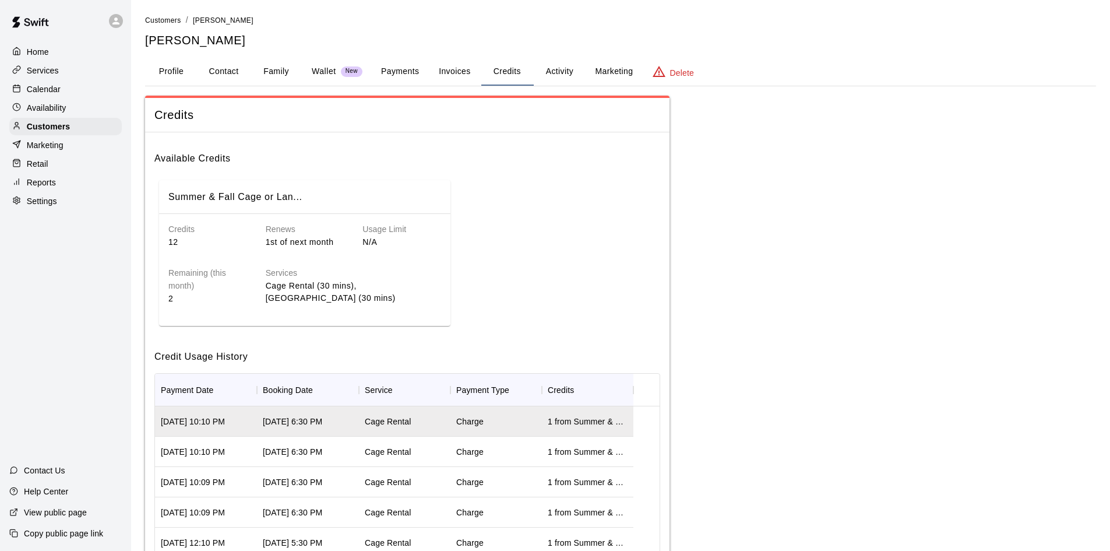
click at [231, 254] on div "Remaining (this month) 2" at bounding box center [198, 276] width 97 height 57
click at [557, 75] on button "Activity" at bounding box center [559, 72] width 52 height 28
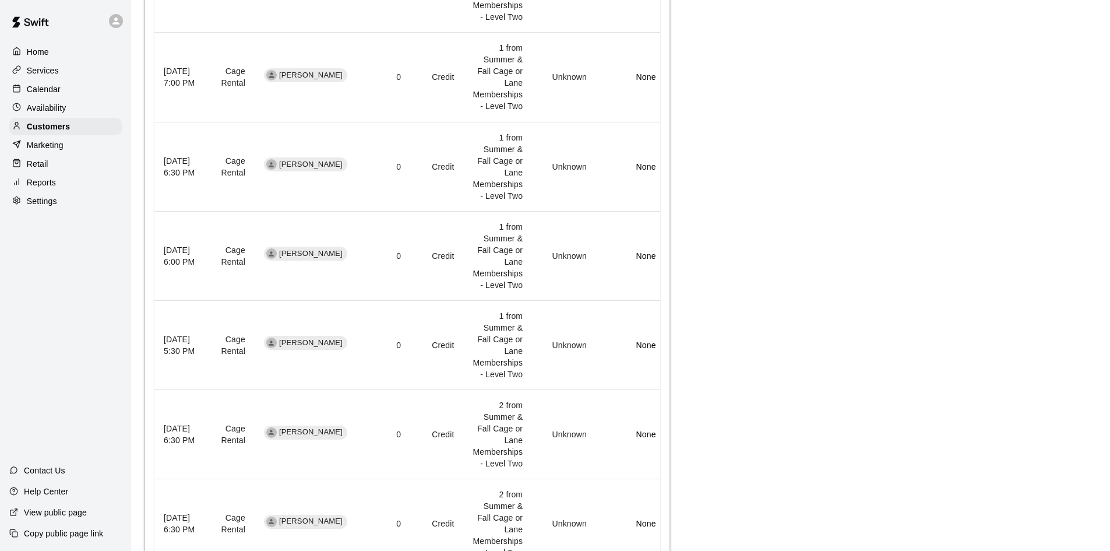
scroll to position [701, 0]
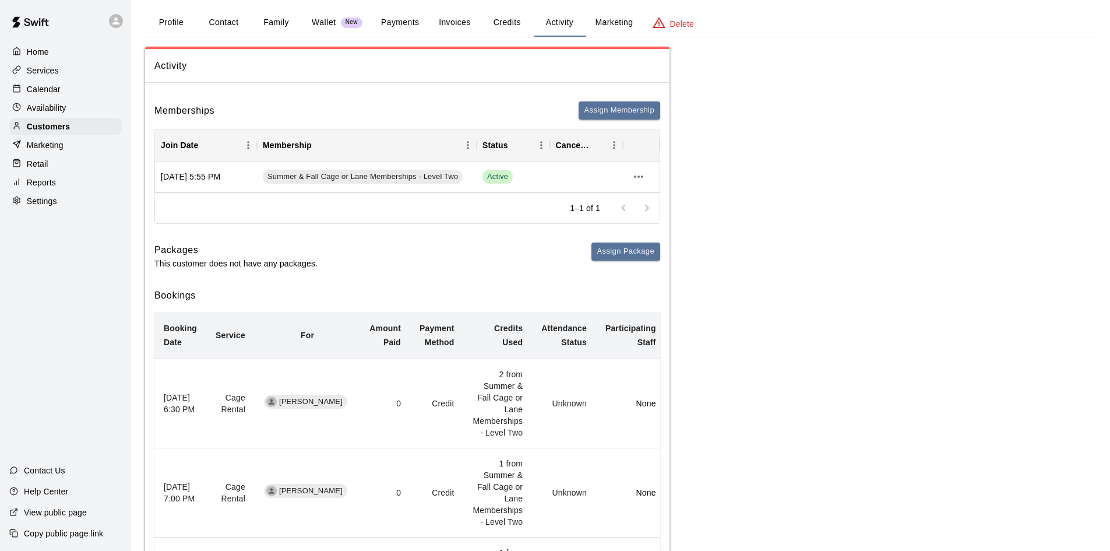
scroll to position [0, 0]
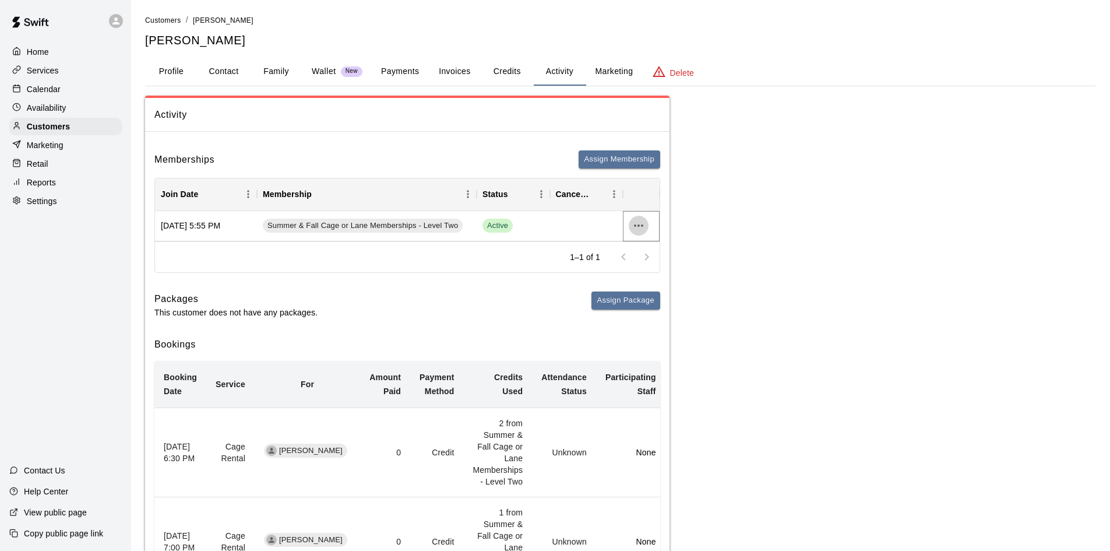
click at [635, 225] on icon "more actions" at bounding box center [638, 225] width 9 height 2
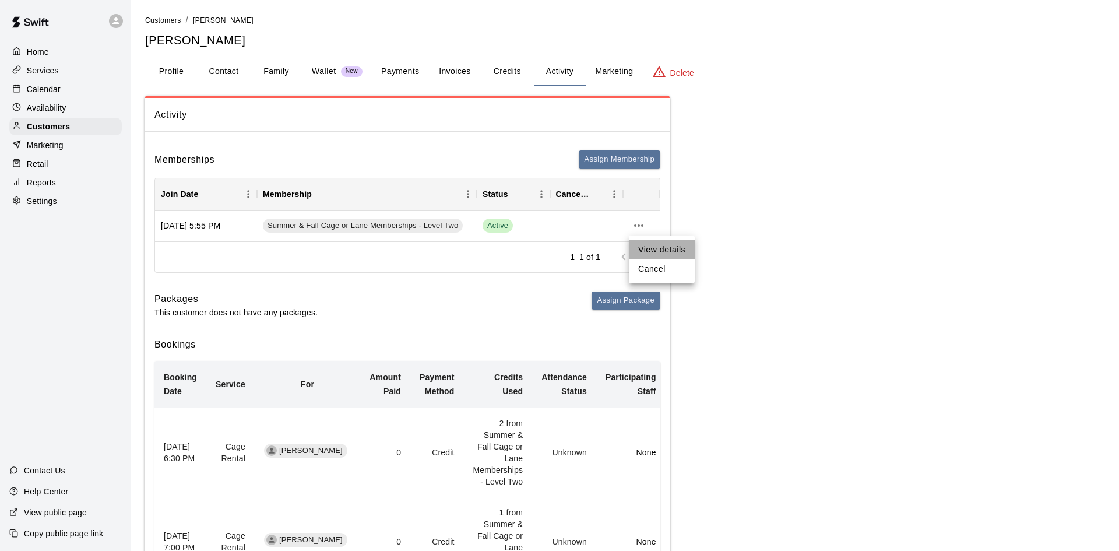
click at [660, 255] on li "View details" at bounding box center [662, 249] width 66 height 19
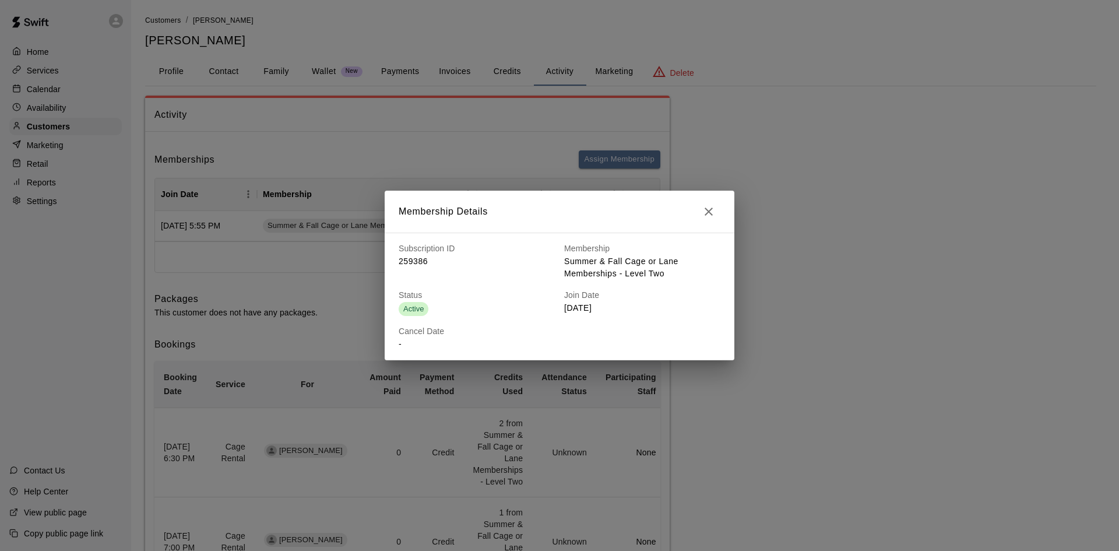
click at [708, 209] on icon "button" at bounding box center [709, 212] width 14 height 14
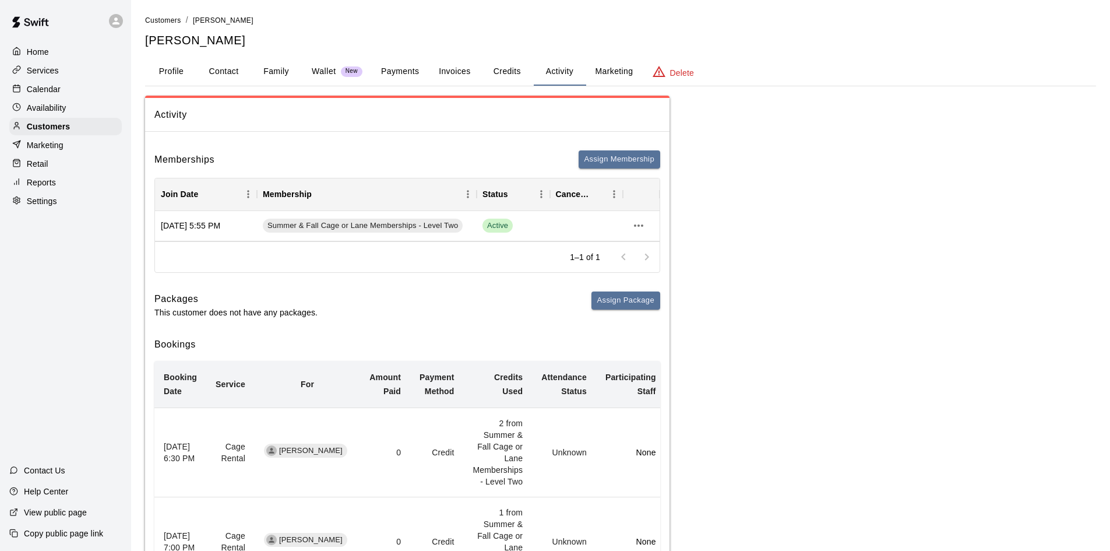
click at [509, 69] on button "Credits" at bounding box center [507, 72] width 52 height 28
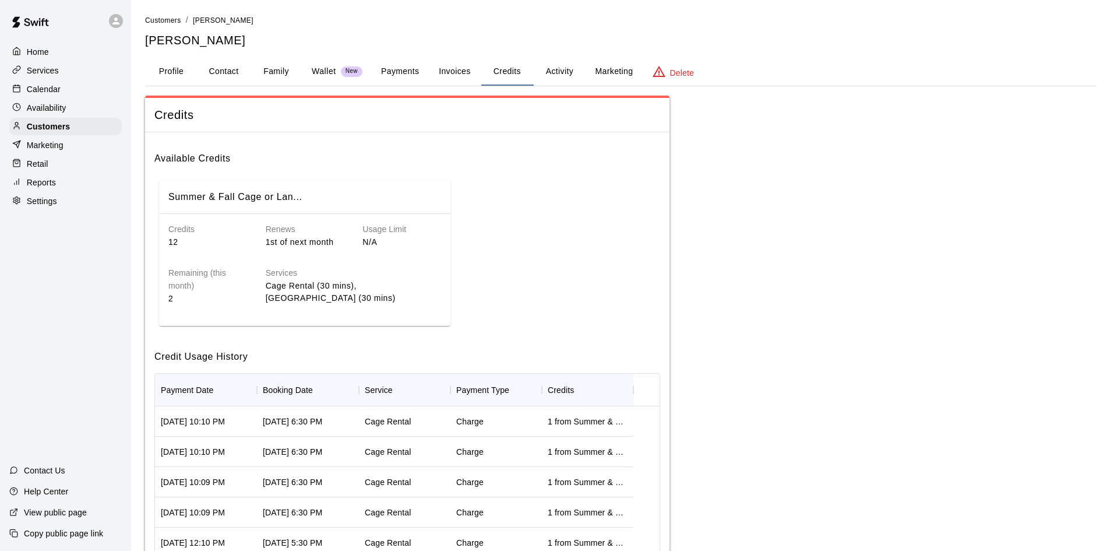
click at [460, 72] on button "Invoices" at bounding box center [454, 72] width 52 height 28
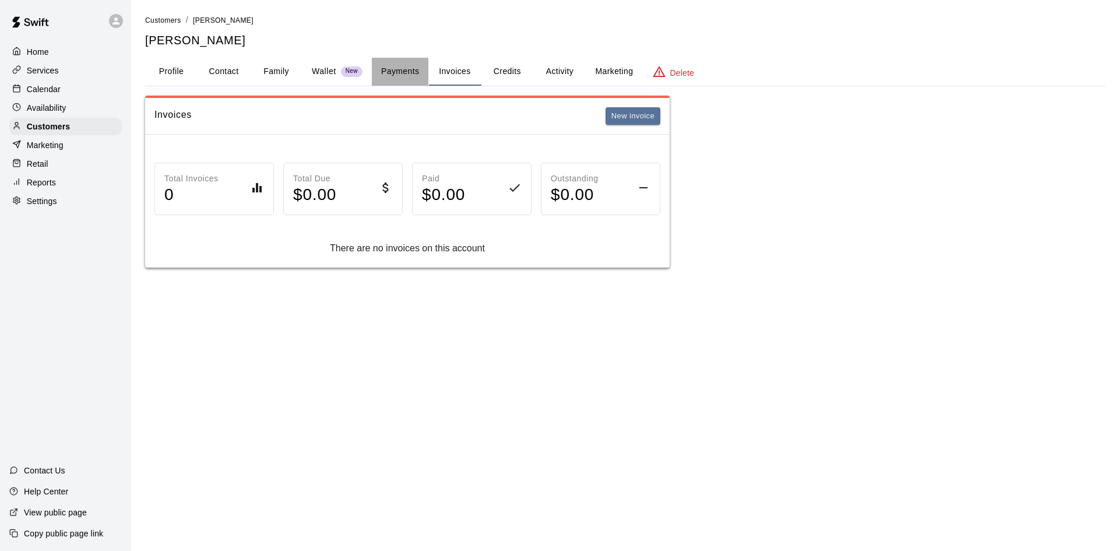
click at [406, 72] on button "Payments" at bounding box center [400, 72] width 57 height 28
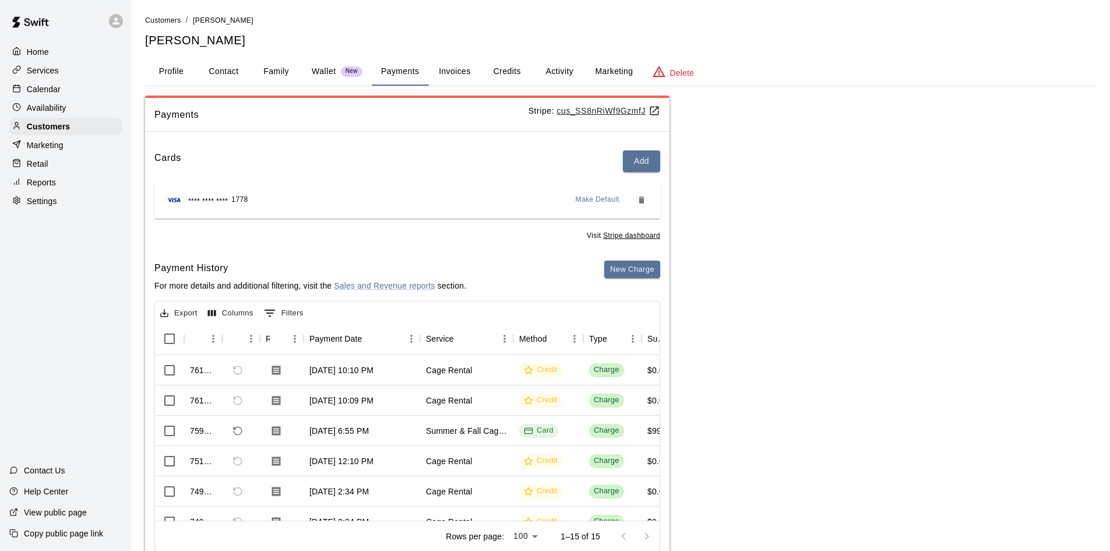
click at [522, 72] on button "Credits" at bounding box center [507, 72] width 52 height 28
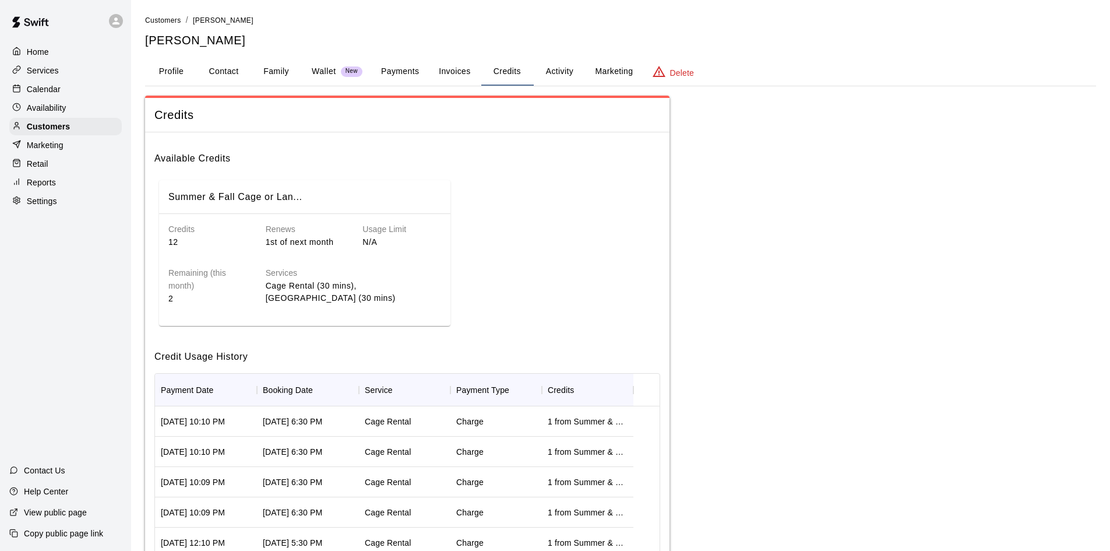
click at [553, 71] on button "Activity" at bounding box center [559, 72] width 52 height 28
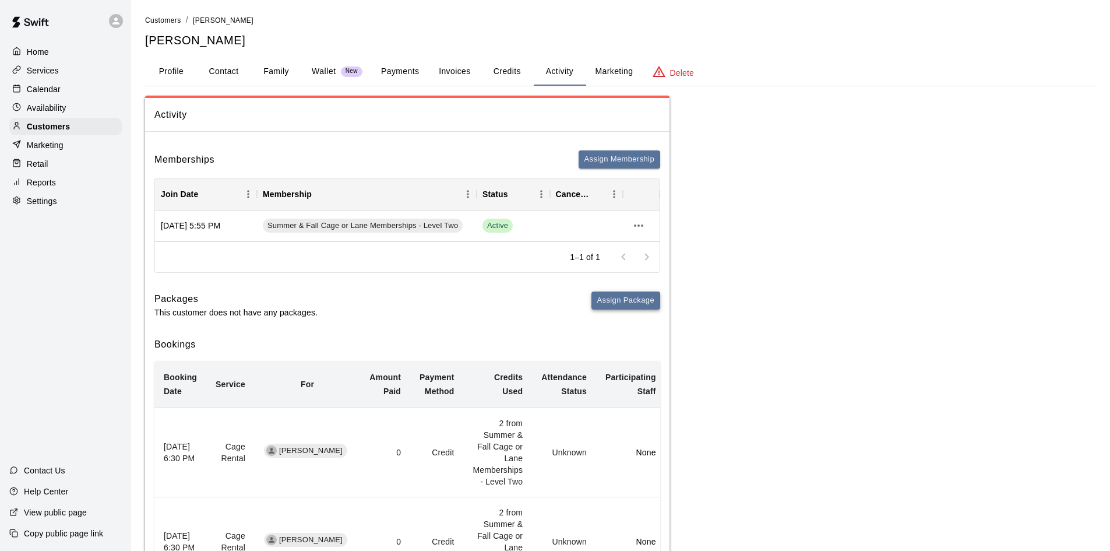
click at [642, 301] on button "Assign Package" at bounding box center [626, 300] width 69 height 18
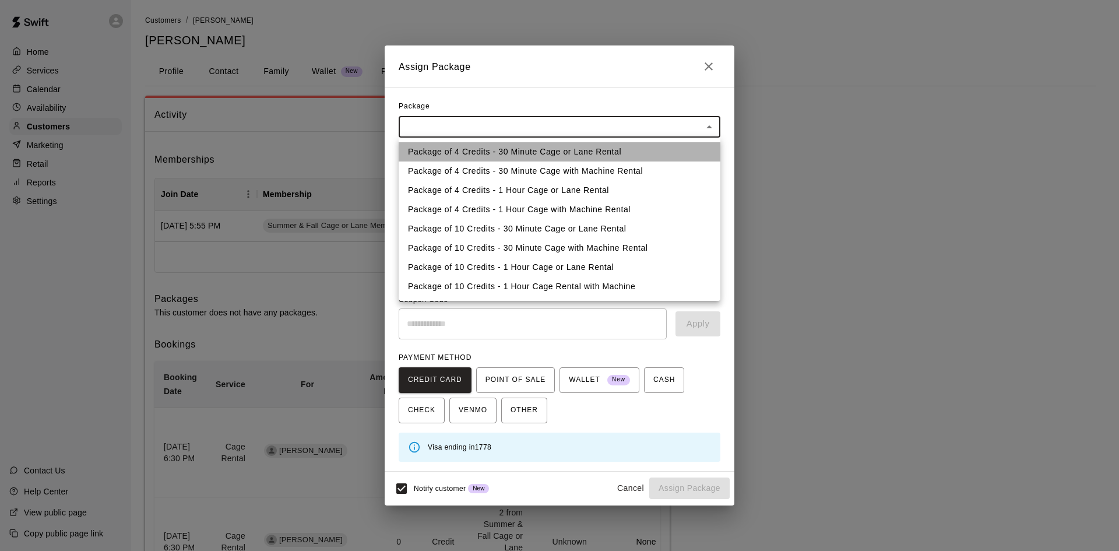
click at [471, 154] on li "Package of 4 Credits - 30 Minute Cage or Lane Rental" at bounding box center [560, 151] width 322 height 19
type input "**********"
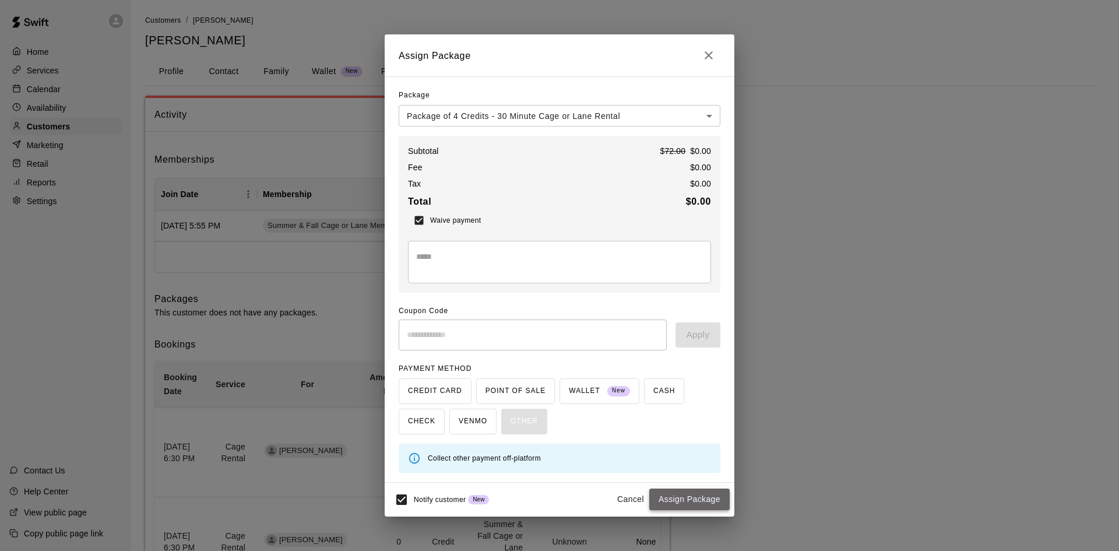
click at [684, 497] on button "Assign Package" at bounding box center [689, 499] width 80 height 22
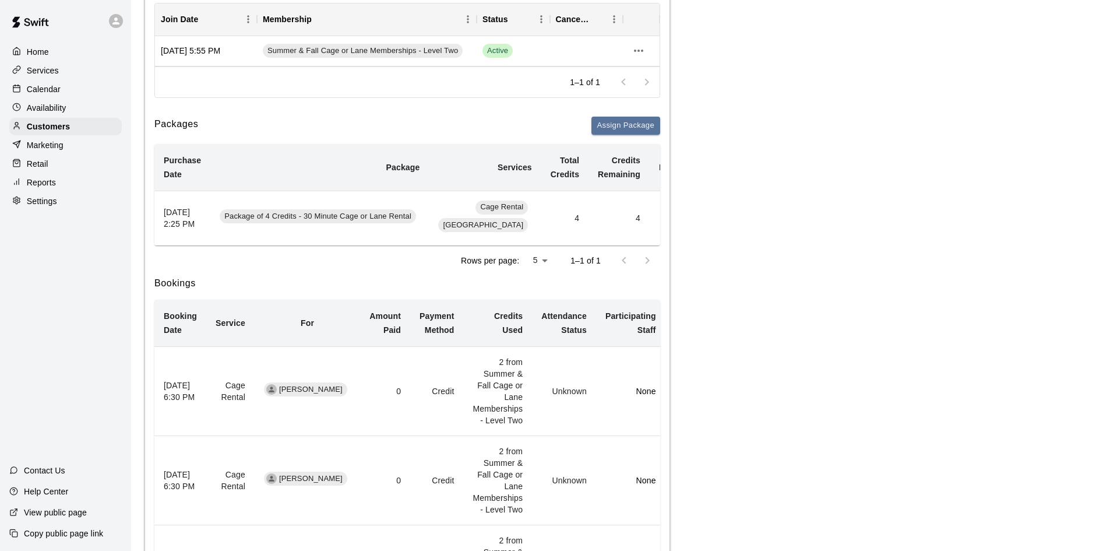
scroll to position [0, 65]
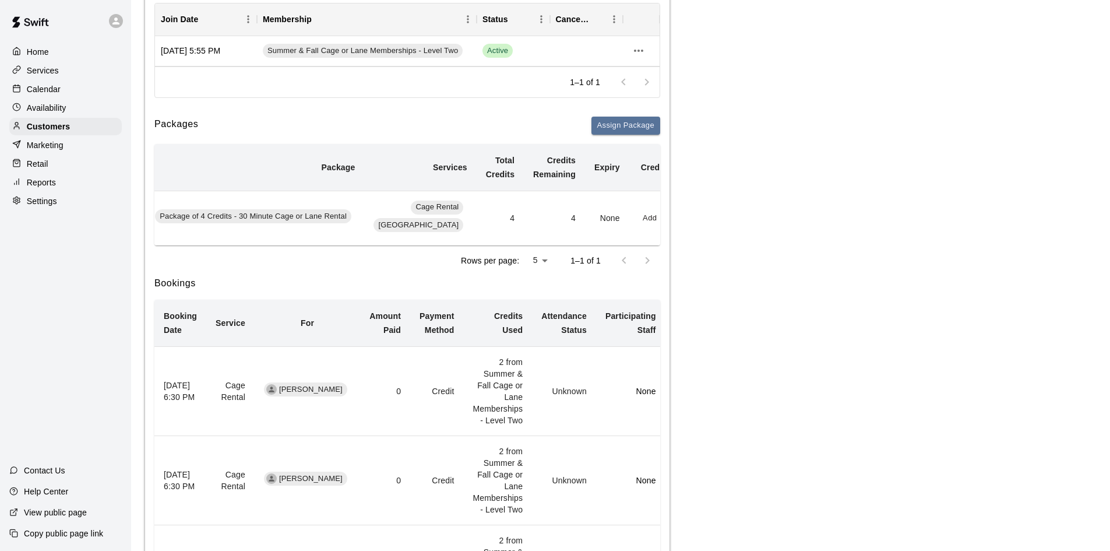
click at [662, 220] on button "Redeem" at bounding box center [680, 218] width 36 height 18
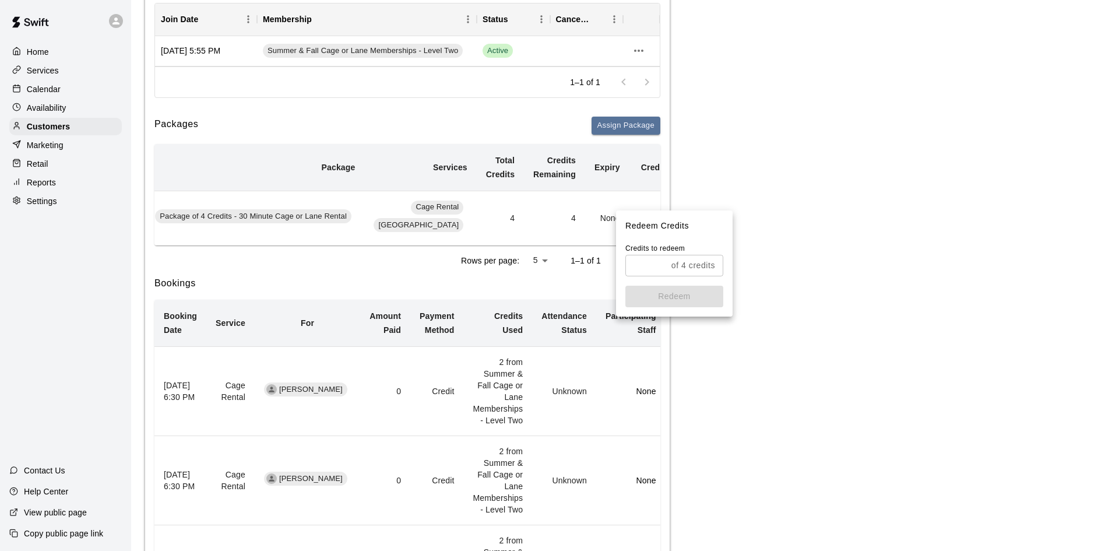
click at [655, 263] on input "text" at bounding box center [645, 266] width 41 height 22
type input "*"
click at [696, 299] on button "Redeem" at bounding box center [674, 297] width 98 height 22
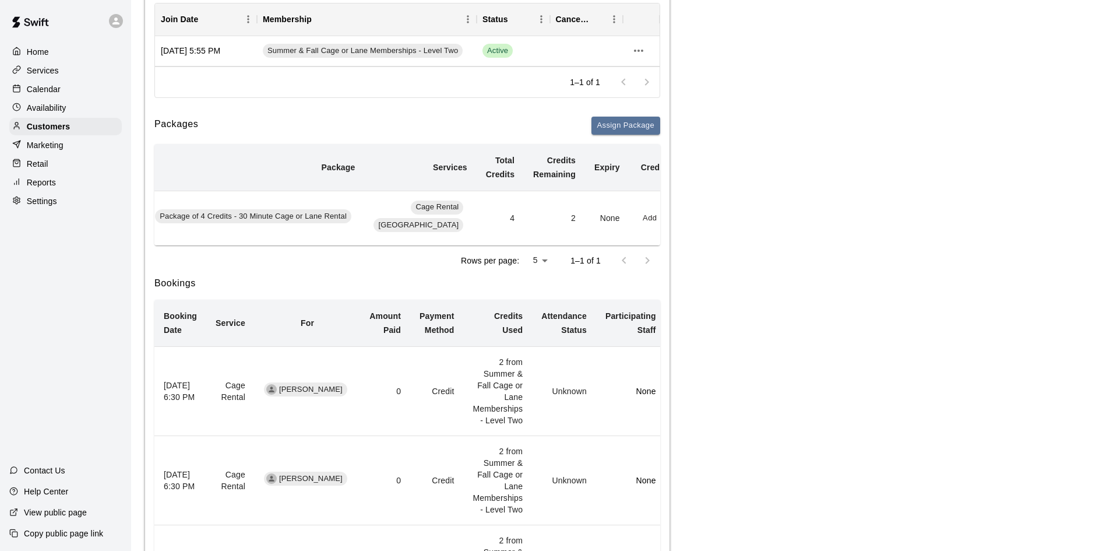
scroll to position [0, 0]
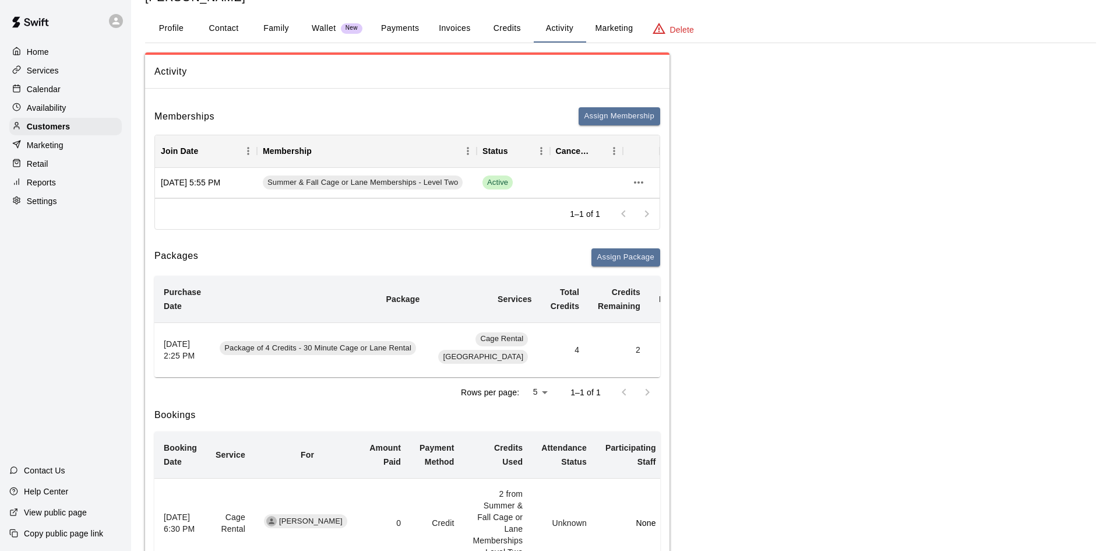
scroll to position [117, 0]
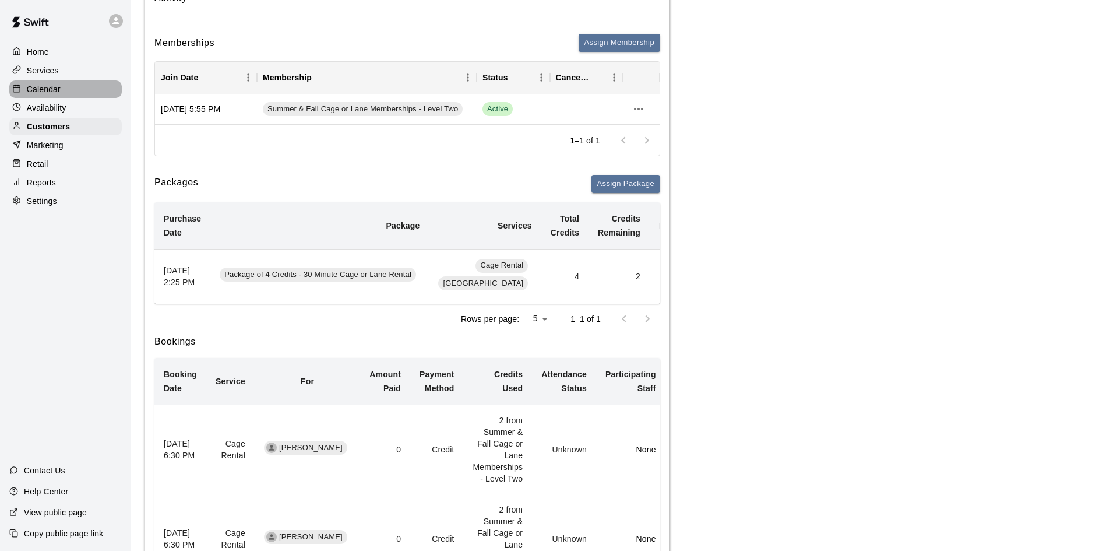
click at [39, 87] on p "Calendar" at bounding box center [44, 89] width 34 height 12
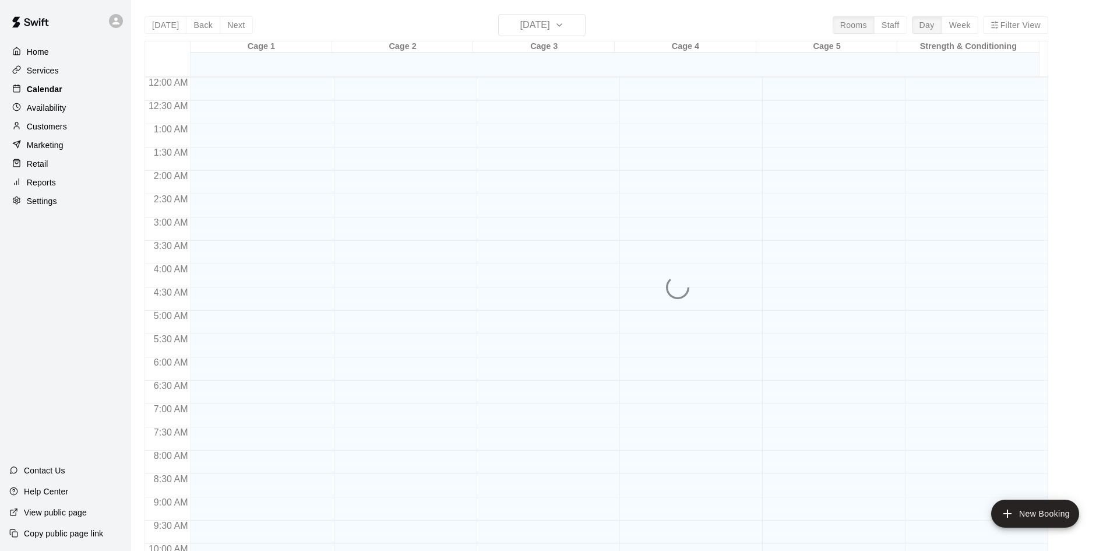
scroll to position [597, 0]
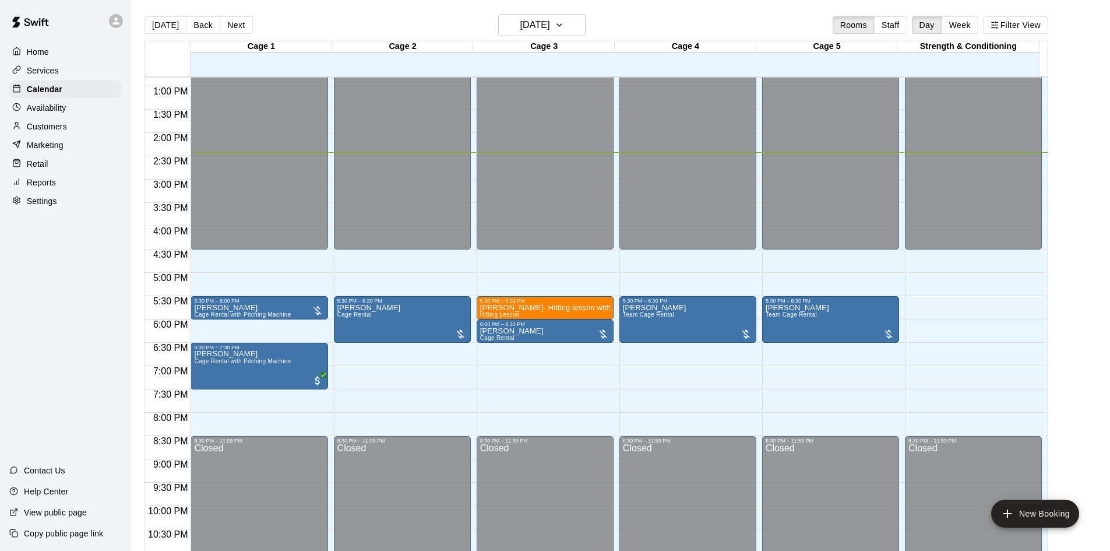
click at [309, 21] on div "[DATE] Back [DATE][DATE] Rooms Staff Day Week Filter View" at bounding box center [597, 27] width 904 height 27
click at [210, 22] on button "Back" at bounding box center [203, 24] width 34 height 17
